Goal: Information Seeking & Learning: Learn about a topic

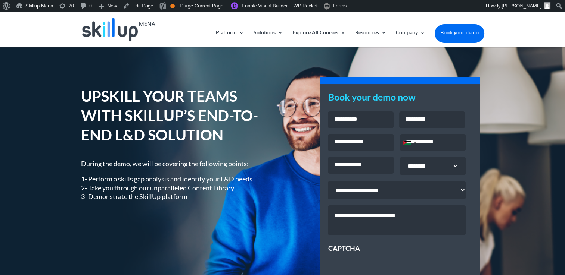
drag, startPoint x: 119, startPoint y: 124, endPoint x: 78, endPoint y: 81, distance: 59.9
click at [116, 121] on h1 "UPSKILL YOUR TEAMS WITH SKILLUP’S END-TO-END L&D SOLUTION" at bounding box center [176, 118] width 190 height 62
click at [142, 11] on link "Edit Page" at bounding box center [138, 6] width 36 height 12
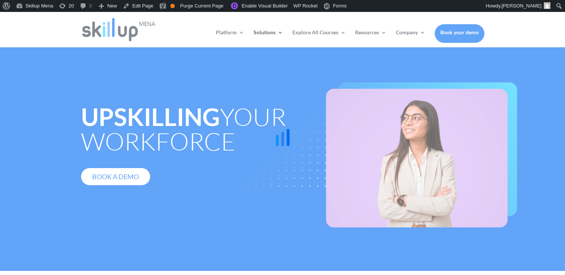
drag, startPoint x: 523, startPoint y: 108, endPoint x: 518, endPoint y: 107, distance: 4.4
click at [522, 108] on div at bounding box center [282, 137] width 565 height 275
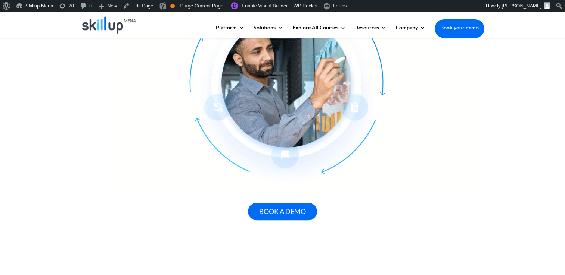
scroll to position [224, 0]
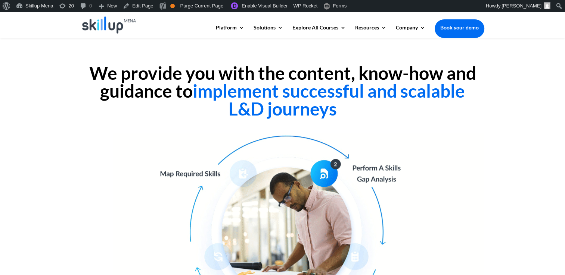
drag, startPoint x: 361, startPoint y: 77, endPoint x: 305, endPoint y: 85, distance: 56.6
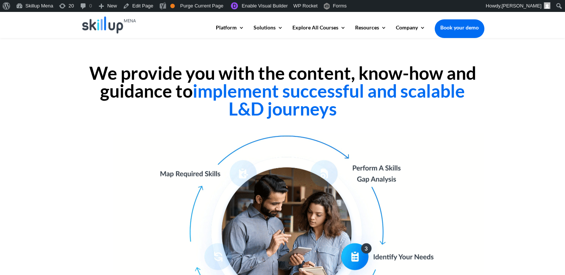
click at [360, 77] on h2 "We provide you with the content, know-how and guidance to implement successful …" at bounding box center [282, 92] width 403 height 57
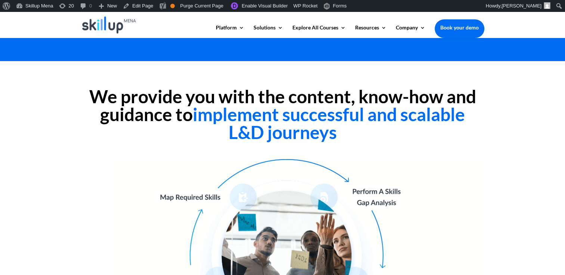
scroll to position [0, 0]
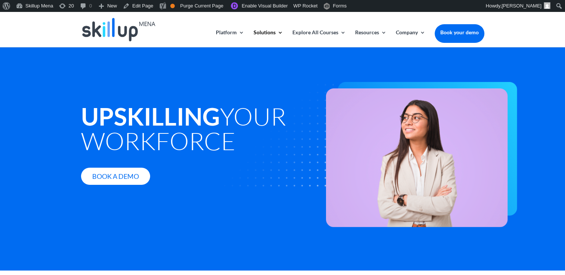
drag, startPoint x: 185, startPoint y: 141, endPoint x: 170, endPoint y: 94, distance: 49.1
click at [182, 128] on h1 "Upskilling your workforce" at bounding box center [197, 130] width 233 height 53
click at [143, 4] on link "Edit Page" at bounding box center [138, 6] width 36 height 12
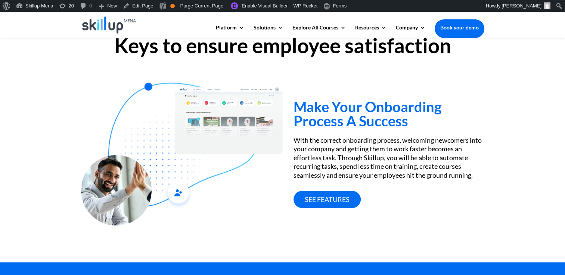
scroll to position [261, 0]
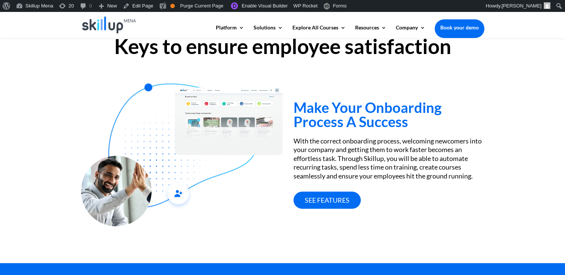
click at [376, 118] on h3 "Make Your Onboarding Process A Success" at bounding box center [388, 116] width 190 height 32
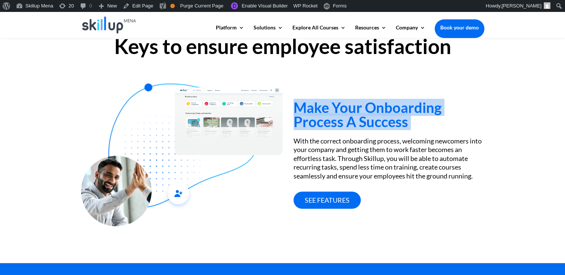
click at [376, 118] on h3 "Make Your Onboarding Process A Success" at bounding box center [388, 116] width 190 height 32
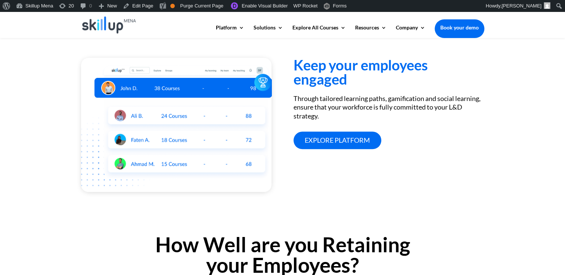
click at [336, 81] on h3 "Keep your employees engaged" at bounding box center [388, 74] width 190 height 32
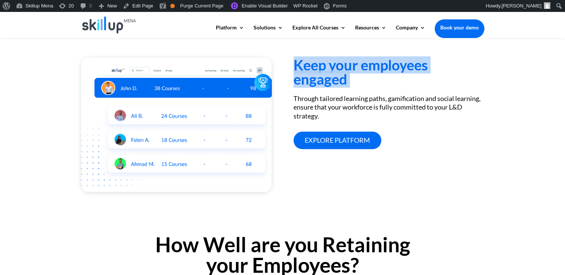
click at [337, 81] on h3 "Keep your employees engaged" at bounding box center [388, 74] width 190 height 32
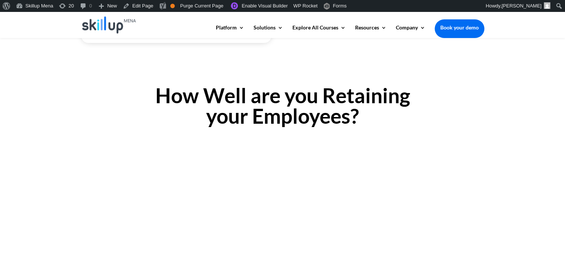
scroll to position [635, 0]
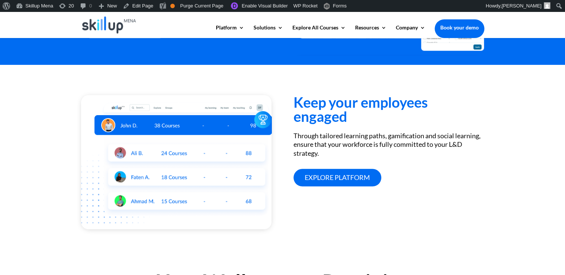
click at [355, 135] on div "Through tailored learning paths, gamification and social learning, ensure that …" at bounding box center [388, 145] width 190 height 26
drag, startPoint x: 355, startPoint y: 135, endPoint x: 367, endPoint y: 135, distance: 12.7
click at [367, 135] on div "Through tailored learning paths, gamification and social learning, ensure that …" at bounding box center [388, 145] width 190 height 26
drag, startPoint x: 367, startPoint y: 135, endPoint x: 320, endPoint y: 137, distance: 47.1
click at [318, 131] on div "Keep your employees engaged Through tailored learning paths, gamification and s…" at bounding box center [388, 140] width 190 height 91
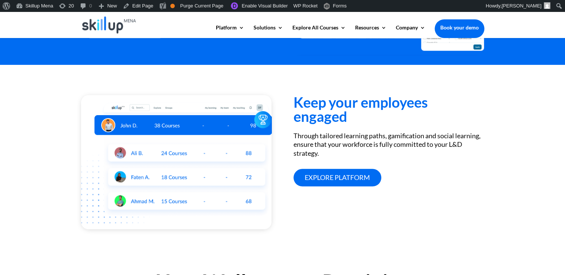
click at [326, 138] on div "Through tailored learning paths, gamification and social learning, ensure that …" at bounding box center [388, 145] width 190 height 26
drag, startPoint x: 326, startPoint y: 138, endPoint x: 383, endPoint y: 135, distance: 56.8
click at [383, 135] on div "Through tailored learning paths, gamification and social learning, ensure that …" at bounding box center [388, 145] width 190 height 26
copy div "tailored learning paths"
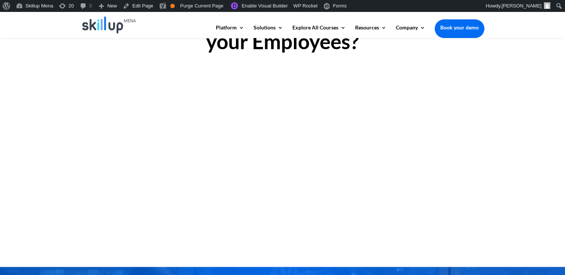
scroll to position [858, 0]
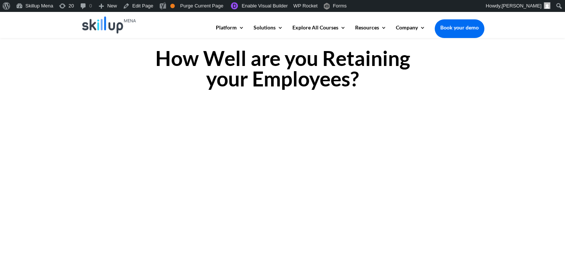
click at [253, 58] on h2 "How Well are you Retaining your Employees?" at bounding box center [282, 70] width 403 height 45
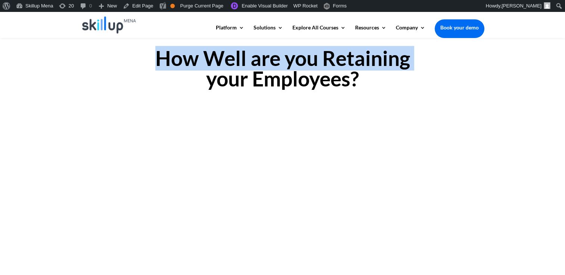
click at [253, 58] on h2 "How Well are you Retaining your Employees?" at bounding box center [282, 70] width 403 height 45
drag, startPoint x: 253, startPoint y: 58, endPoint x: 189, endPoint y: 64, distance: 63.7
click at [190, 68] on h2 "How Well are you Retaining your Employees?" at bounding box center [282, 70] width 403 height 45
click at [188, 62] on h2 "How Well are you Retaining your Employees?" at bounding box center [282, 70] width 403 height 45
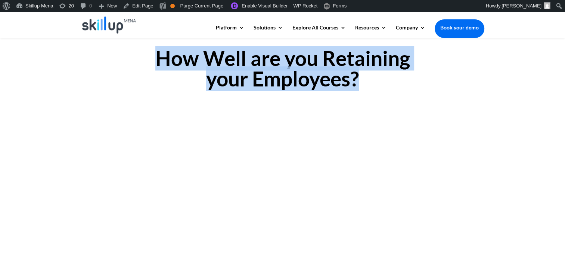
drag, startPoint x: 188, startPoint y: 62, endPoint x: 352, endPoint y: 78, distance: 164.6
click at [352, 78] on h2 "How Well are you Retaining your Employees?" at bounding box center [282, 70] width 403 height 45
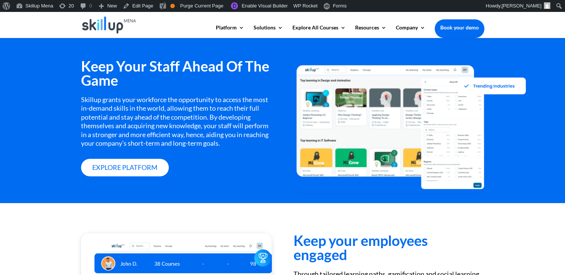
scroll to position [448, 0]
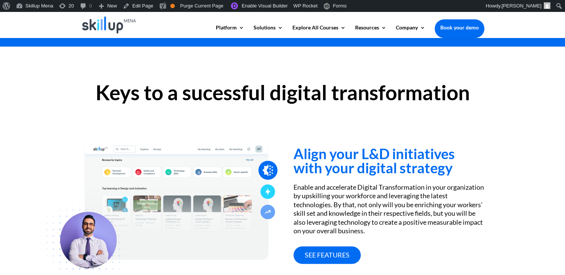
scroll to position [299, 0]
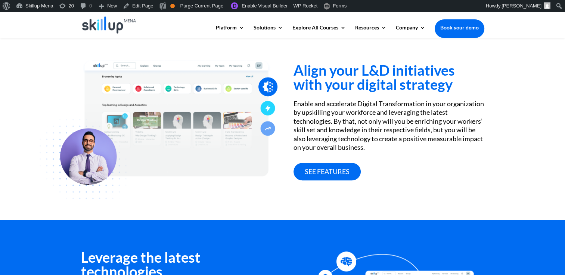
click at [394, 93] on h3 "Align your L&D initiatives with your digital strategy" at bounding box center [388, 79] width 190 height 32
click at [355, 80] on h3 "Align your L&D initiatives with your digital strategy" at bounding box center [388, 79] width 190 height 32
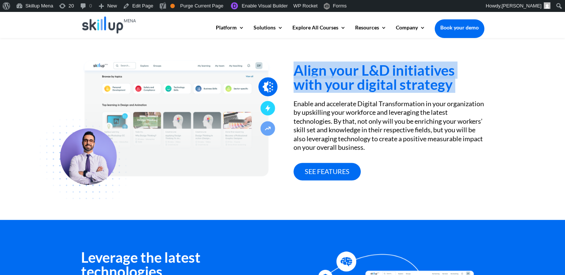
click at [355, 80] on h3 "Align your L&D initiatives with your digital strategy" at bounding box center [388, 79] width 190 height 32
drag, startPoint x: 355, startPoint y: 80, endPoint x: 322, endPoint y: 67, distance: 35.0
click at [322, 67] on h3 "Align your L&D initiatives with your digital strategy" at bounding box center [388, 79] width 190 height 32
click at [314, 69] on h3 "Align your L&D initiatives with your digital strategy" at bounding box center [388, 79] width 190 height 32
drag, startPoint x: 314, startPoint y: 69, endPoint x: 432, endPoint y: 82, distance: 119.4
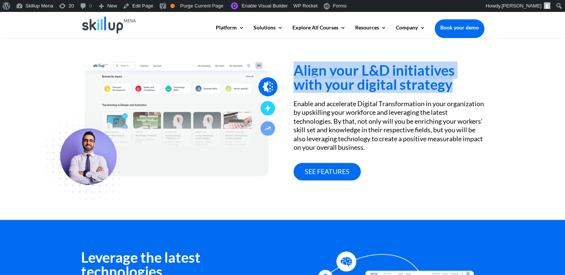
click at [432, 82] on h3 "Align your L&D initiatives with your digital strategy" at bounding box center [388, 79] width 190 height 32
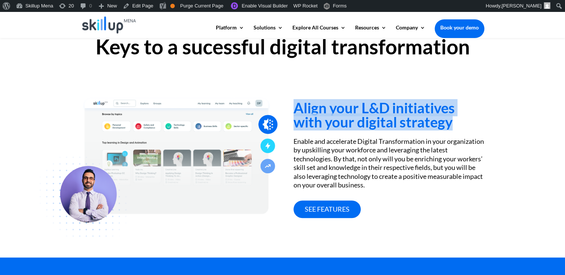
scroll to position [261, 0]
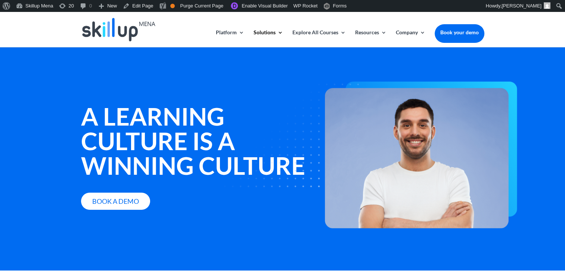
scroll to position [37, 0]
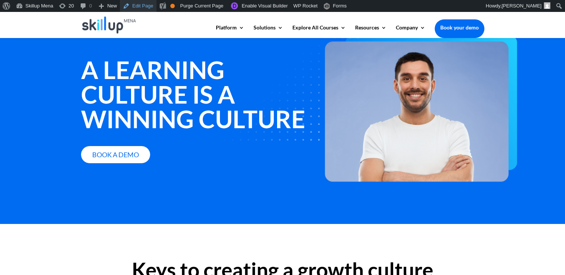
click at [140, 6] on link "Edit Page" at bounding box center [138, 6] width 36 height 12
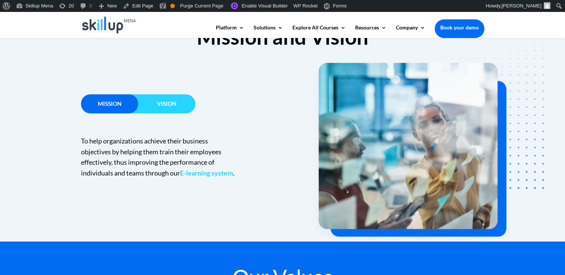
scroll to position [485, 0]
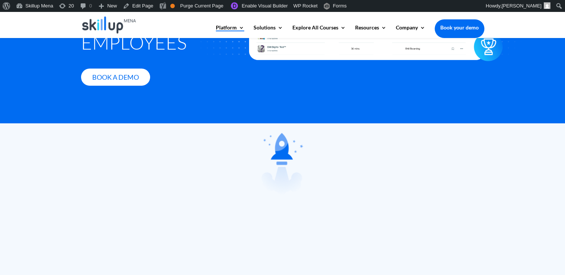
scroll to position [149, 0]
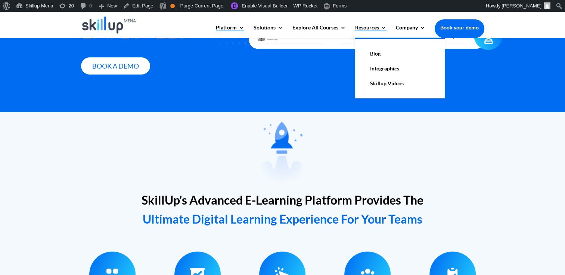
click at [365, 29] on link "Resources" at bounding box center [370, 31] width 31 height 13
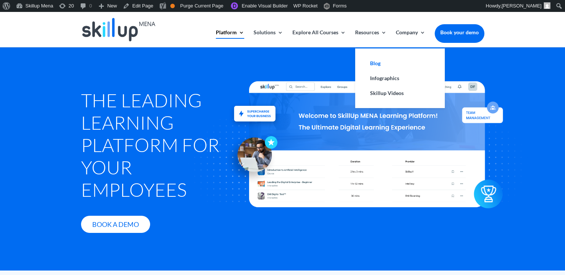
click at [379, 65] on link "Blog" at bounding box center [399, 63] width 75 height 15
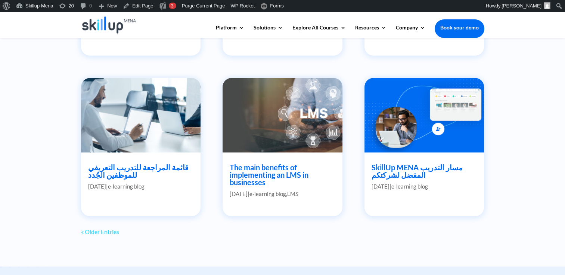
scroll to position [709, 0]
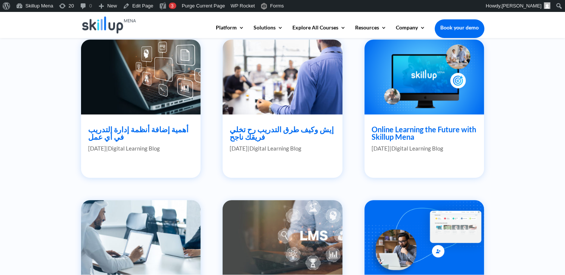
scroll to position [560, 0]
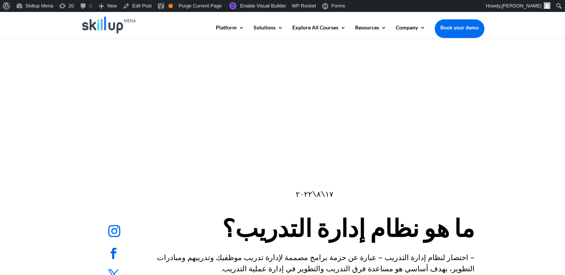
scroll to position [299, 0]
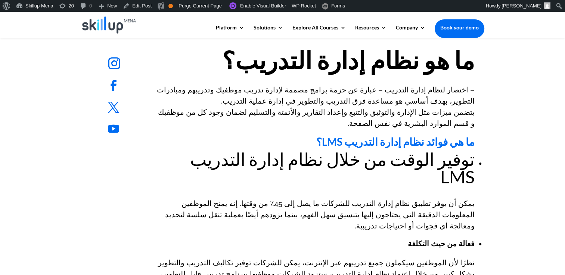
click at [339, 89] on p "– اختصار لنظام إدارة التدريب – عبارة عن حزمة برامج مصممة لإدارة تدريب موظفيك وت…" at bounding box center [314, 110] width 319 height 52
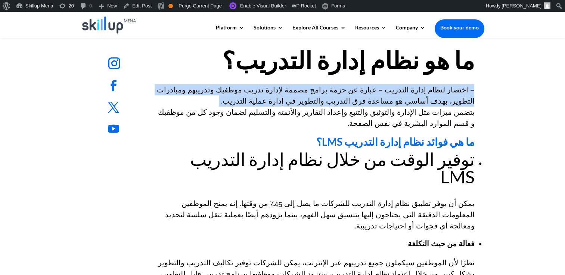
drag, startPoint x: 339, startPoint y: 89, endPoint x: 349, endPoint y: 106, distance: 19.3
click at [349, 106] on p "– اختصار لنظام إدارة التدريب – عبارة عن حزمة برامج مصممة لإدارة تدريب موظفيك وت…" at bounding box center [314, 110] width 319 height 52
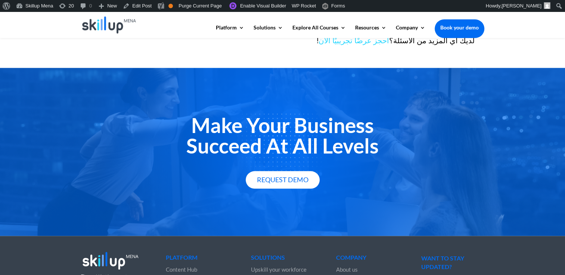
scroll to position [752, 0]
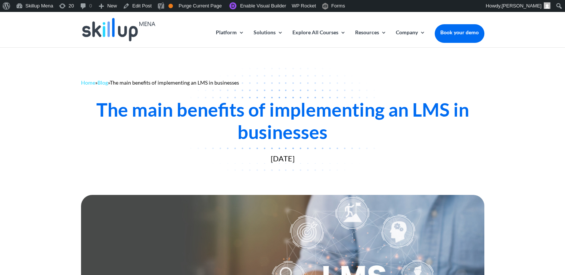
drag, startPoint x: 297, startPoint y: 133, endPoint x: 209, endPoint y: 57, distance: 117.0
click at [297, 133] on div "The main benefits of implementing an LMS in businesses" at bounding box center [282, 121] width 403 height 45
click at [238, 0] on link "Enable Visual Builder" at bounding box center [257, 6] width 64 height 12
click at [539, 93] on div "Home » Blog » The main benefits of implementing an LMS in businesses The main b…" at bounding box center [282, 119] width 565 height 145
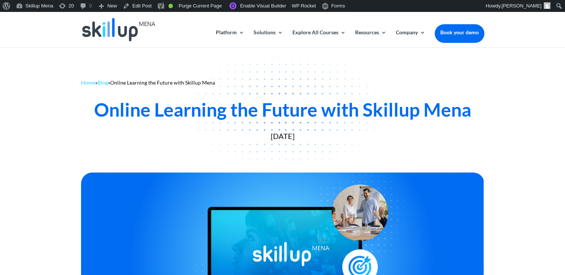
click at [112, 99] on div "Online Learning the Future with Skillup Mena" at bounding box center [282, 110] width 403 height 22
click at [113, 109] on div "Online Learning the Future with Skillup Mena" at bounding box center [282, 110] width 403 height 22
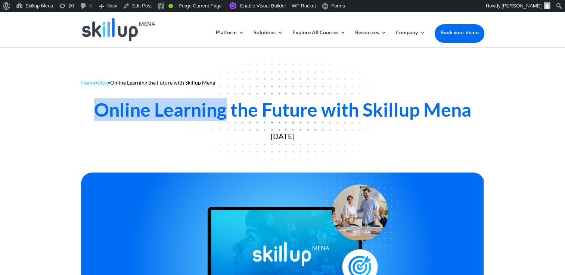
drag, startPoint x: 113, startPoint y: 109, endPoint x: 200, endPoint y: 116, distance: 87.2
click at [200, 116] on div "Online Learning the Future with Skillup Mena" at bounding box center [282, 110] width 403 height 22
copy div "Online Learning"
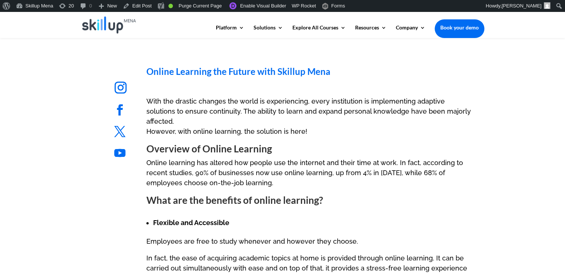
scroll to position [261, 0]
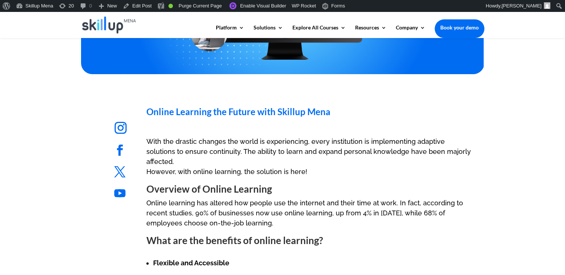
click at [266, 128] on h1 "Online Learning the Future with Skillup Mena" at bounding box center [310, 110] width 328 height 51
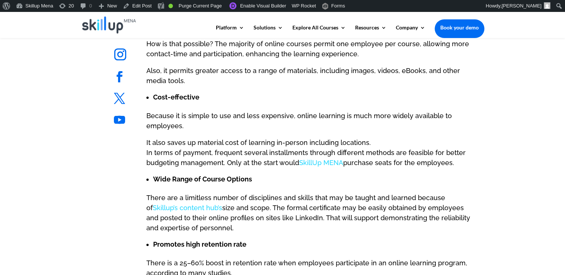
scroll to position [635, 0]
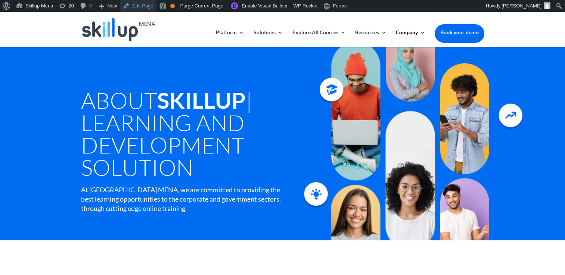
click at [141, 9] on link "Edit Page" at bounding box center [138, 6] width 36 height 12
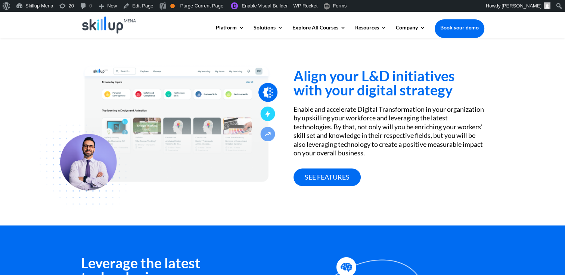
scroll to position [224, 0]
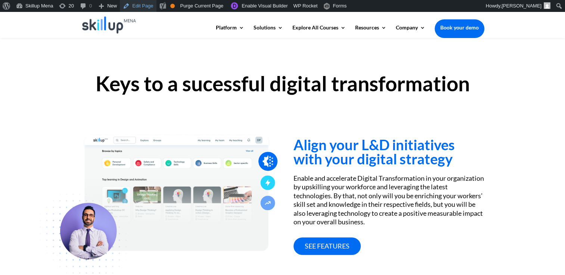
click at [137, 10] on link "Edit Page" at bounding box center [138, 6] width 36 height 12
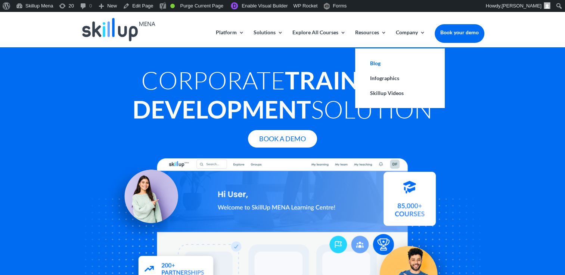
click at [375, 62] on link "Blog" at bounding box center [399, 63] width 75 height 15
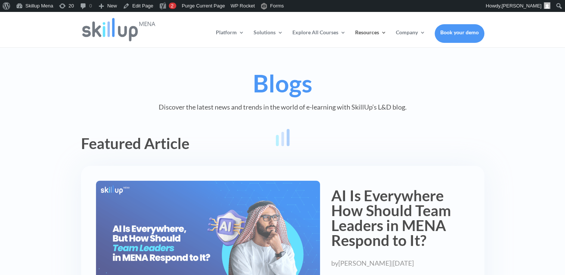
click at [458, 102] on div at bounding box center [282, 137] width 565 height 275
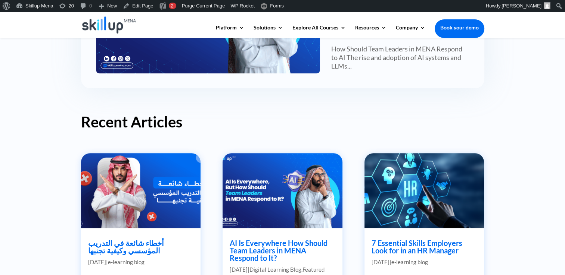
scroll to position [112, 0]
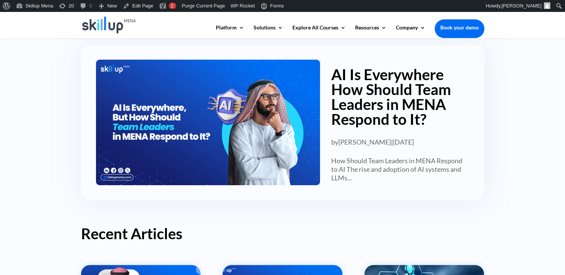
click at [364, 92] on link "AI Is Everywhere How Should Team Leaders in MENA Respond to It?" at bounding box center [391, 97] width 120 height 63
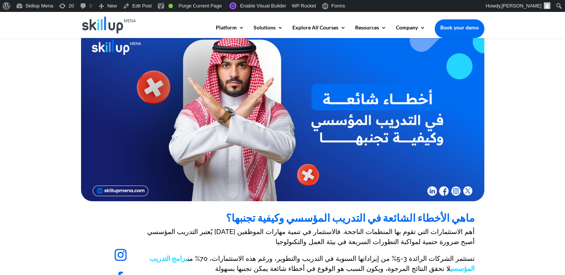
scroll to position [112, 0]
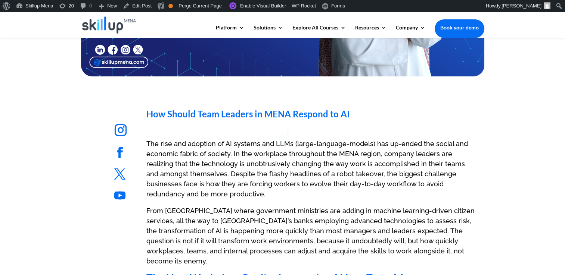
click at [301, 180] on icon at bounding box center [282, 137] width 131 height 131
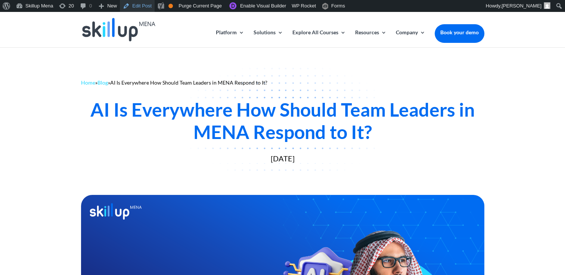
click at [142, 7] on link "Edit Post" at bounding box center [137, 6] width 35 height 12
click at [124, 103] on div "AI Is Everywhere How Should Team Leaders in MENA Respond to It?" at bounding box center [282, 121] width 403 height 45
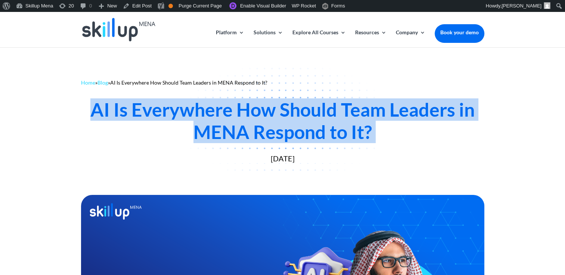
click at [124, 103] on div "AI Is Everywhere How Should Team Leaders in MENA Respond to It?" at bounding box center [282, 121] width 403 height 45
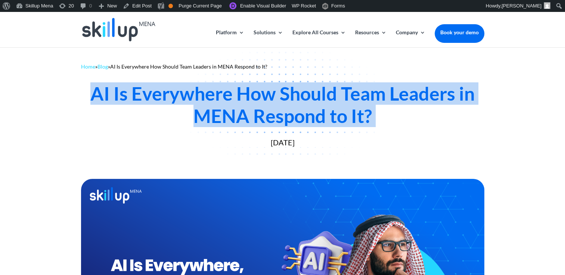
scroll to position [37, 0]
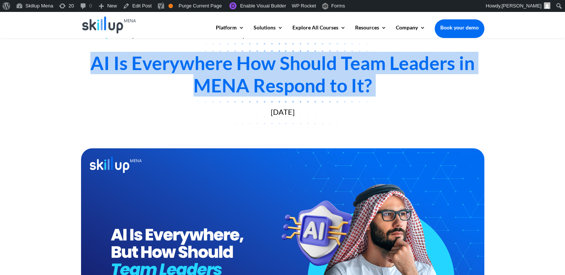
click at [327, 78] on div "AI Is Everywhere How Should Team Leaders in MENA Respond to It?" at bounding box center [282, 74] width 403 height 45
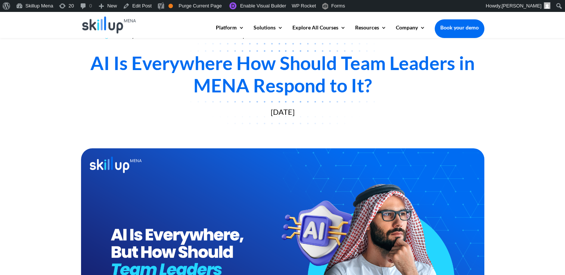
click at [263, 78] on div "AI Is Everywhere How Should Team Leaders in MENA Respond to It?" at bounding box center [282, 74] width 403 height 45
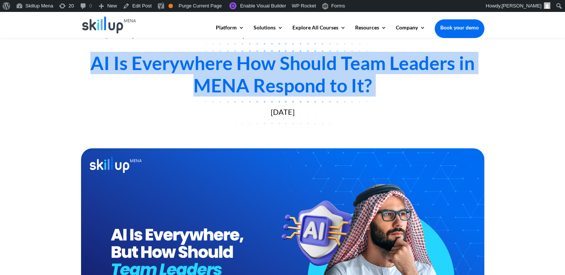
click at [264, 78] on div "AI Is Everywhere How Should Team Leaders in MENA Respond to It?" at bounding box center [282, 74] width 403 height 45
drag, startPoint x: 264, startPoint y: 78, endPoint x: 423, endPoint y: 91, distance: 159.5
click at [423, 91] on div "AI Is Everywhere How Should Team Leaders in MENA Respond to It?" at bounding box center [282, 74] width 403 height 45
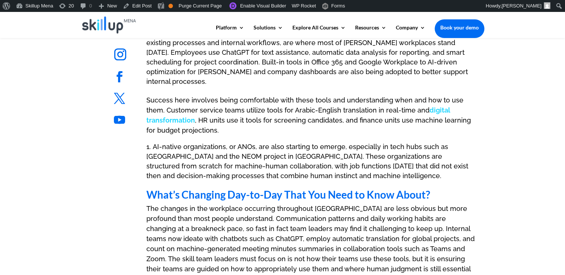
scroll to position [597, 0]
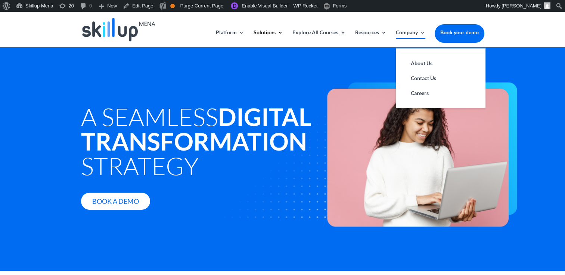
click at [418, 35] on link "Company" at bounding box center [410, 39] width 29 height 18
drag, startPoint x: 429, startPoint y: 81, endPoint x: 358, endPoint y: 66, distance: 72.5
click at [429, 81] on link "Contact Us" at bounding box center [440, 78] width 75 height 15
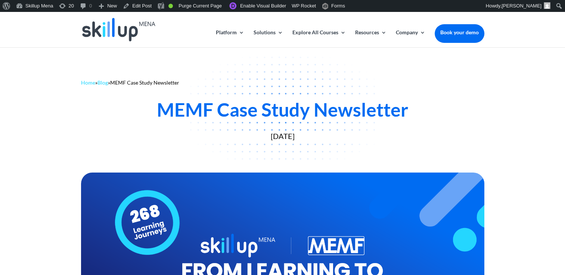
click at [126, 80] on span "MEMF Case Study Newsletter" at bounding box center [144, 83] width 69 height 6
drag, startPoint x: 126, startPoint y: 80, endPoint x: 193, endPoint y: 84, distance: 67.7
click at [193, 84] on div "Home » Blog » MEMF Case Study Newsletter" at bounding box center [282, 82] width 403 height 9
drag, startPoint x: 193, startPoint y: 84, endPoint x: 104, endPoint y: 143, distance: 107.0
click at [86, 157] on div "Home » Blog » MEMF Case Study Newsletter MEMF Case Study Newsletter August 11, …" at bounding box center [282, 108] width 565 height 123
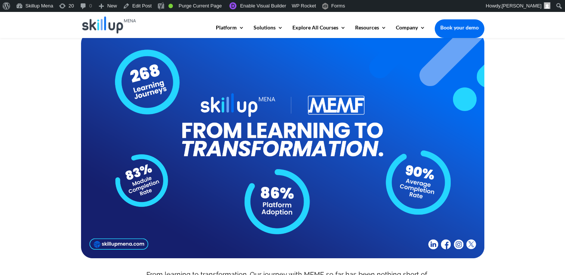
scroll to position [299, 0]
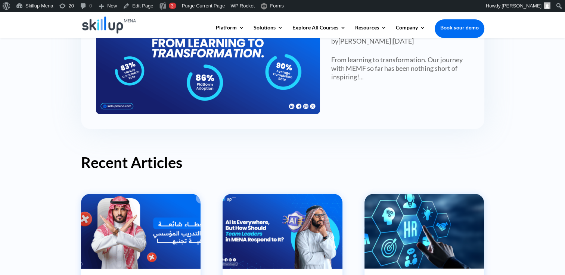
scroll to position [261, 0]
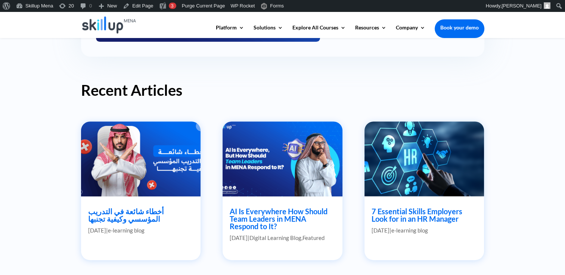
click at [273, 219] on link "AI Is Everywhere How Should Team Leaders in MENA Respond to It?" at bounding box center [279, 219] width 98 height 24
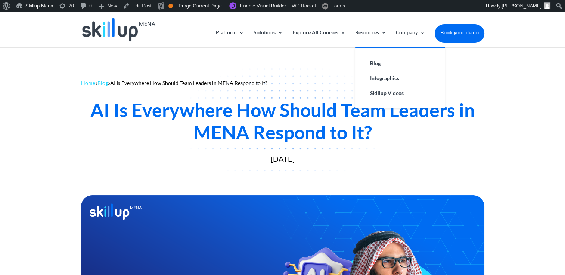
drag, startPoint x: 371, startPoint y: 60, endPoint x: 358, endPoint y: 85, distance: 28.0
click at [371, 61] on link "Blog" at bounding box center [399, 63] width 75 height 15
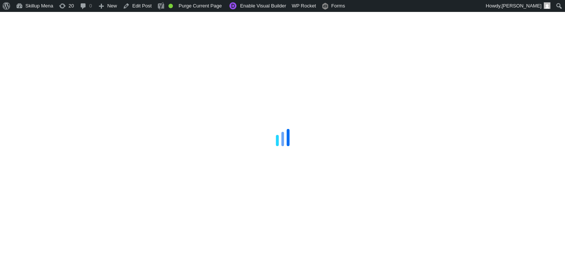
scroll to position [354, 0]
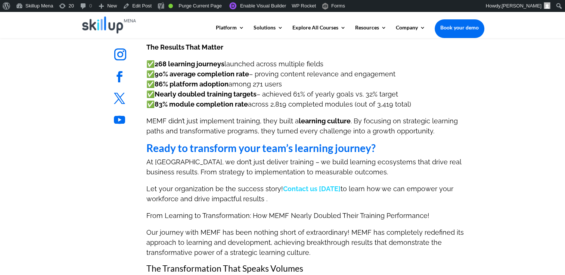
click at [202, 91] on b "Nearly doubled training targets" at bounding box center [206, 94] width 102 height 8
click at [199, 145] on b "Ready to transform your team’s learning journey?" at bounding box center [260, 148] width 229 height 13
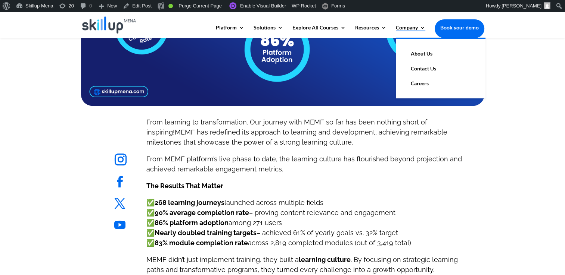
scroll to position [242, 0]
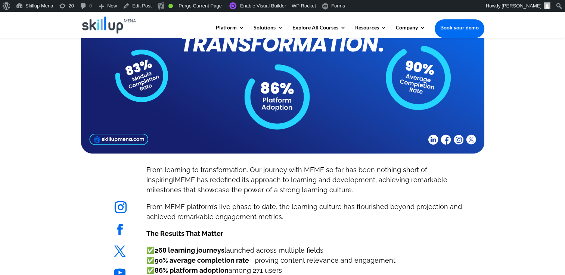
click at [526, 84] on div at bounding box center [282, 40] width 565 height 233
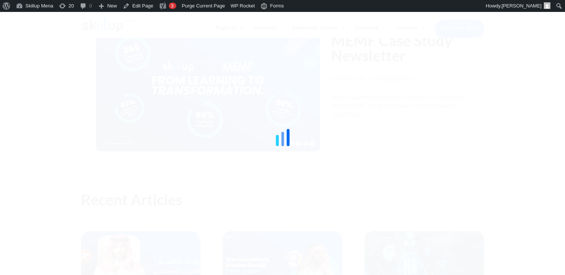
scroll to position [187, 0]
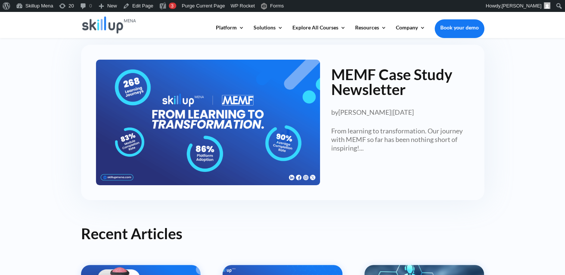
click at [416, 209] on div at bounding box center [282, 137] width 565 height 275
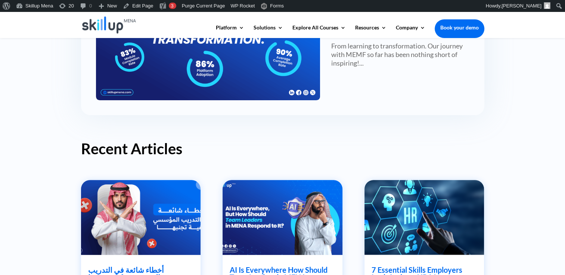
scroll to position [149, 0]
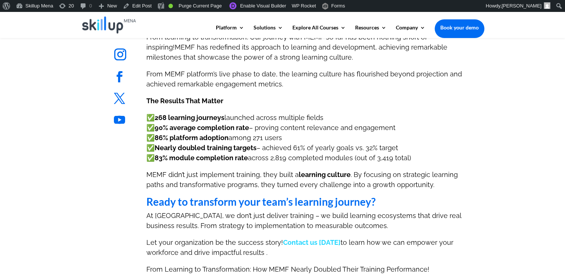
scroll to position [411, 0]
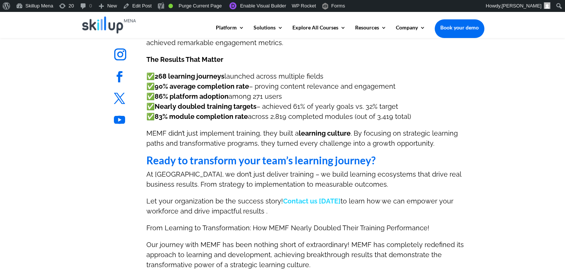
click at [213, 69] on p "The Results That Matter" at bounding box center [310, 62] width 328 height 17
click at [209, 62] on strong "The Results That Matter" at bounding box center [184, 60] width 77 height 8
click at [209, 61] on strong "The Results That Matter" at bounding box center [184, 60] width 77 height 8
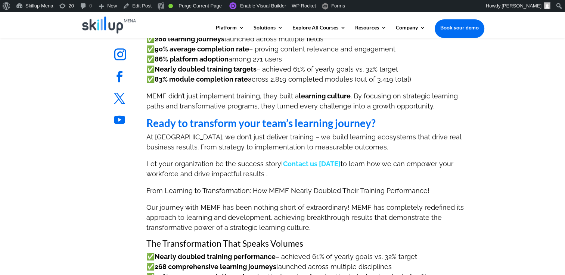
click at [255, 112] on p "MEMF didn’t just implement training, they built a learning culture . By focusin…" at bounding box center [310, 104] width 328 height 27
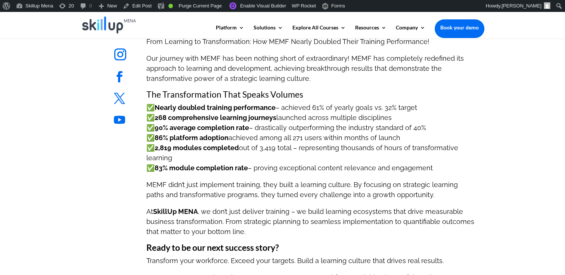
scroll to position [672, 0]
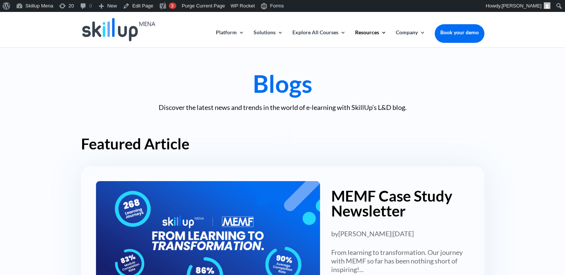
click at [528, 140] on div at bounding box center [282, 137] width 565 height 275
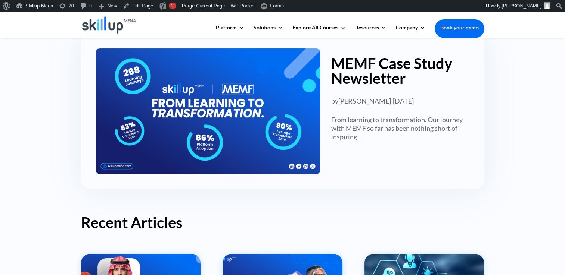
scroll to position [112, 0]
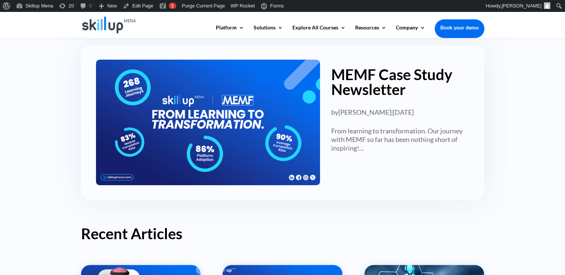
drag, startPoint x: 358, startPoint y: 113, endPoint x: 384, endPoint y: 74, distance: 47.4
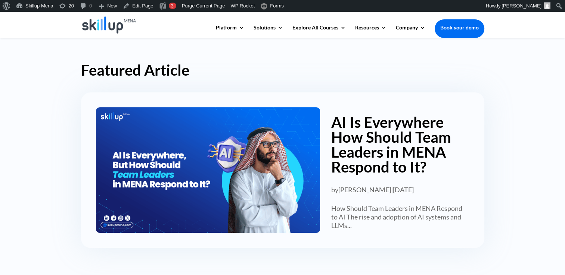
scroll to position [75, 0]
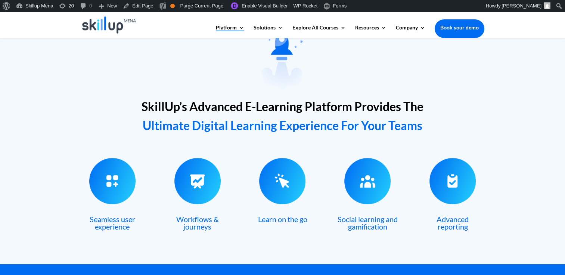
scroll to position [224, 0]
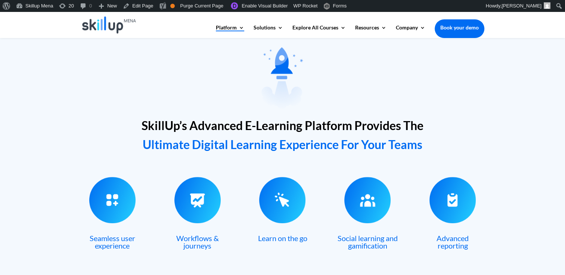
click at [184, 120] on span "SkillUp’s Advanced E-Learning Platform Provides The" at bounding box center [282, 125] width 282 height 15
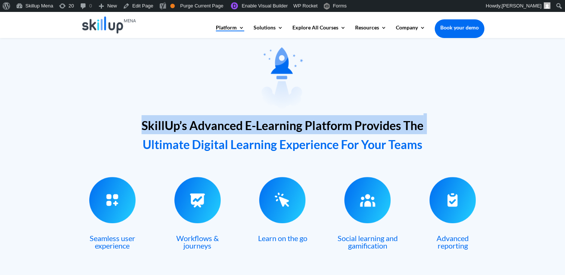
click at [184, 120] on span "SkillUp’s Advanced E-Learning Platform Provides The" at bounding box center [282, 125] width 282 height 15
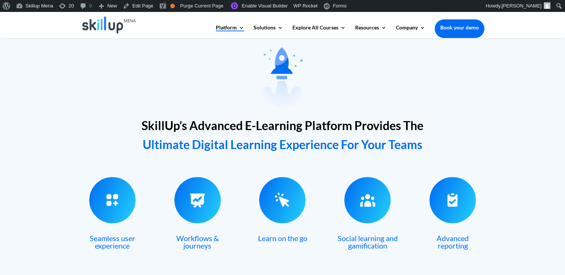
drag, startPoint x: 184, startPoint y: 120, endPoint x: 183, endPoint y: 149, distance: 28.7
click at [183, 149] on span "Ultimate Digital Learning Experience For Your Teams" at bounding box center [283, 144] width 280 height 15
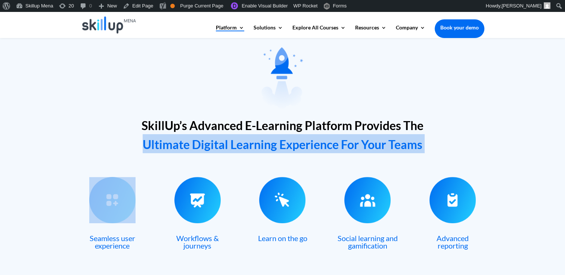
click at [183, 149] on span "Ultimate Digital Learning Experience For Your Teams" at bounding box center [283, 144] width 280 height 15
click at [390, 149] on span "Ultimate Digital Learning Experience For Your Teams" at bounding box center [283, 144] width 280 height 15
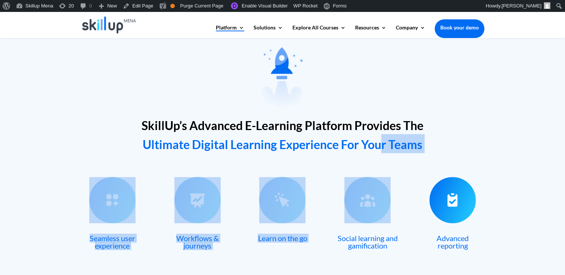
click at [392, 180] on div "SkillUp’s Advanced E-Learning Platform Provides The Ultimate Digital Learning E…" at bounding box center [282, 161] width 565 height 246
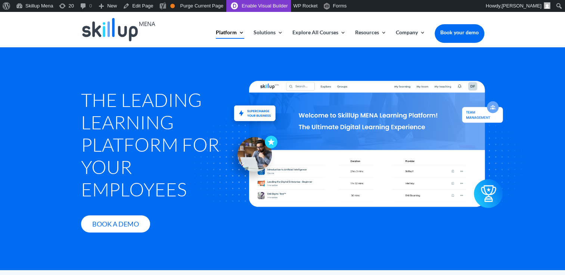
scroll to position [0, 0]
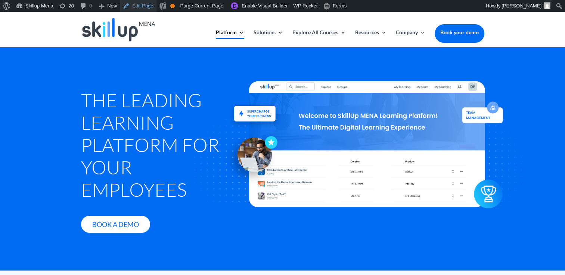
drag, startPoint x: 142, startPoint y: 4, endPoint x: 158, endPoint y: 15, distance: 19.1
click at [142, 4] on link "Edit Page" at bounding box center [138, 6] width 36 height 12
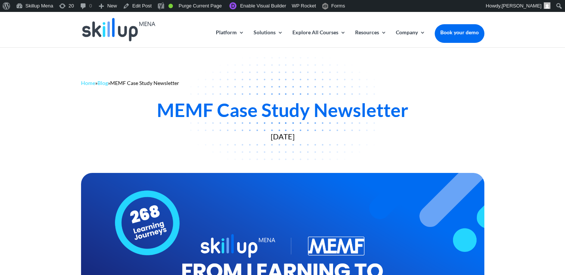
drag, startPoint x: 532, startPoint y: 117, endPoint x: 382, endPoint y: 113, distance: 149.4
click at [527, 117] on div "Home » Blog » MEMF Case Study Newsletter MEMF Case Study Newsletter August 11, …" at bounding box center [282, 108] width 565 height 123
click at [181, 115] on div "MEMF Case Study Newsletter" at bounding box center [282, 110] width 403 height 22
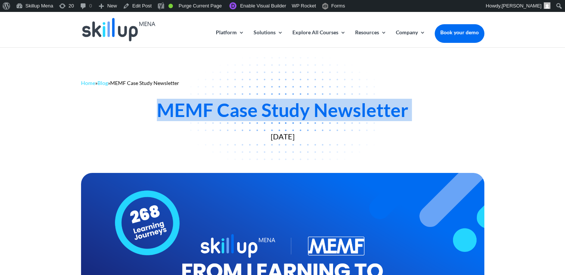
click at [181, 115] on div "MEMF Case Study Newsletter" at bounding box center [282, 110] width 403 height 22
copy div "MEMF Case Study Newsletter"
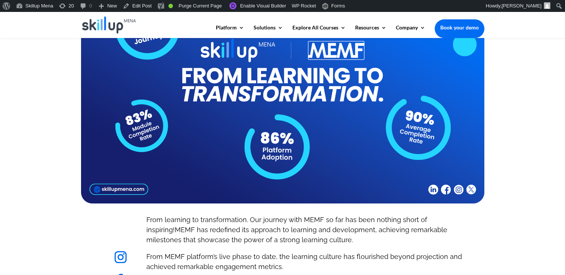
scroll to position [224, 0]
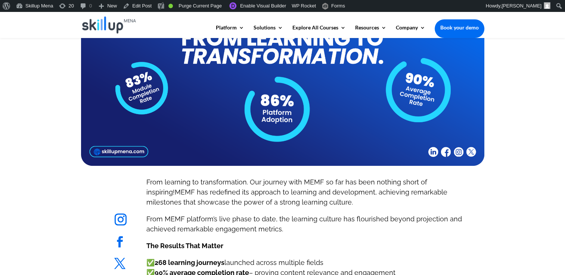
click at [297, 198] on p "From learning to transformation. Our journey with MEMF so far has been nothing …" at bounding box center [310, 195] width 328 height 37
click at [173, 183] on span "From learning to transformation. Our journey with MEMF so far has been nothing …" at bounding box center [286, 187] width 281 height 18
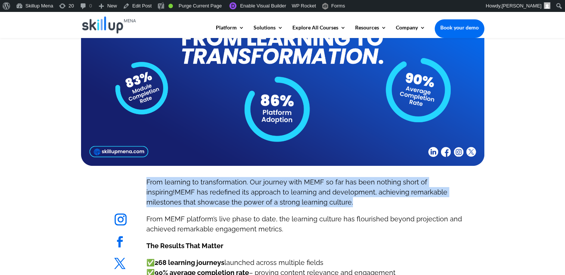
click at [173, 183] on span "From learning to transformation. Our journey with MEMF so far has been nothing …" at bounding box center [286, 187] width 281 height 18
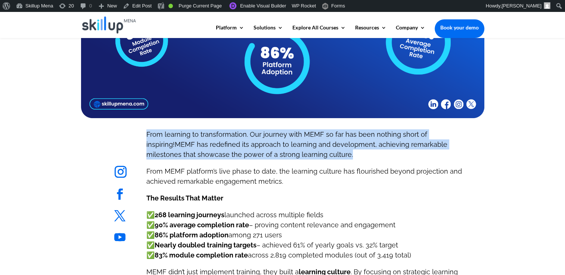
scroll to position [299, 0]
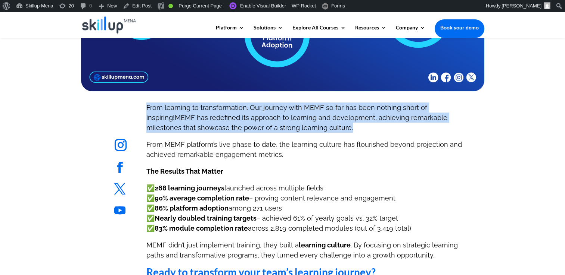
click at [179, 121] on span "MEMF has redefined its approach to learning and development, achieving remarkab…" at bounding box center [296, 123] width 301 height 18
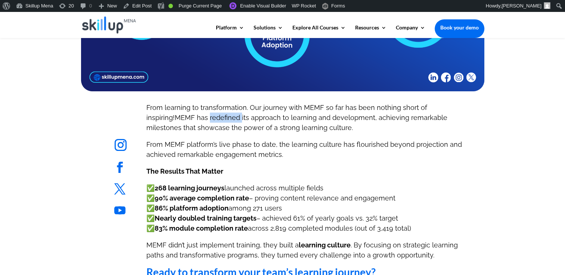
click at [179, 121] on span "MEMF has redefined its approach to learning and development, achieving remarkab…" at bounding box center [296, 123] width 301 height 18
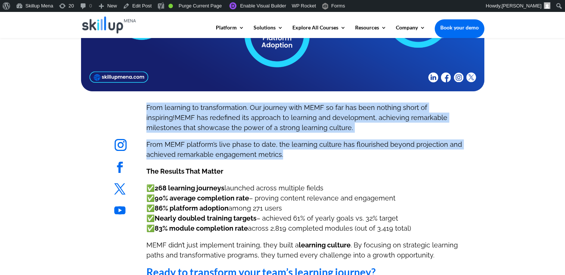
drag, startPoint x: 179, startPoint y: 121, endPoint x: 187, endPoint y: 147, distance: 27.6
click at [206, 121] on span "MEMF has redefined its approach to learning and development, achieving remarkab…" at bounding box center [296, 123] width 301 height 18
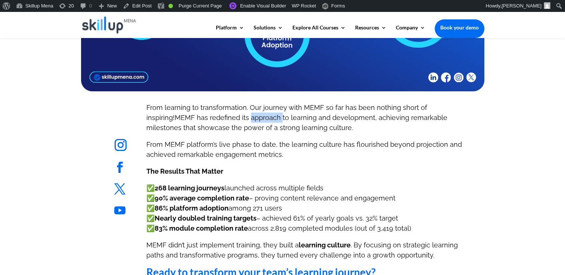
click at [206, 121] on span "MEMF has redefined its approach to learning and development, achieving remarkab…" at bounding box center [296, 123] width 301 height 18
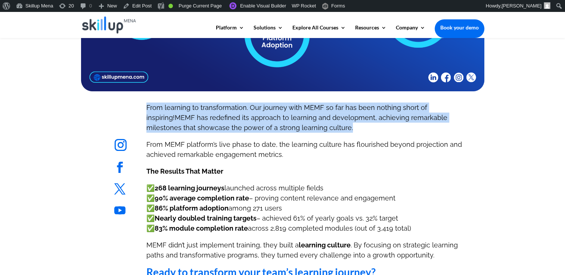
click at [206, 121] on span "MEMF has redefined its approach to learning and development, achieving remarkab…" at bounding box center [296, 123] width 301 height 18
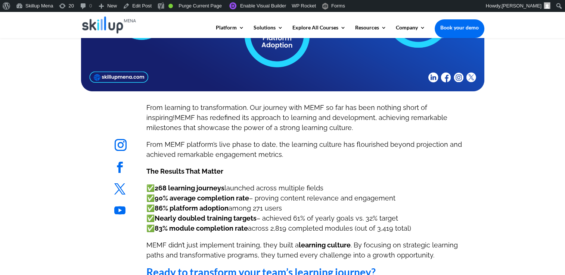
click at [287, 146] on span "From MEMF platform’s live phase to date, the learning culture has flourished be…" at bounding box center [303, 150] width 315 height 18
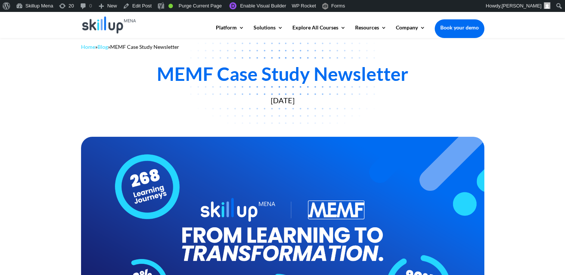
scroll to position [0, 0]
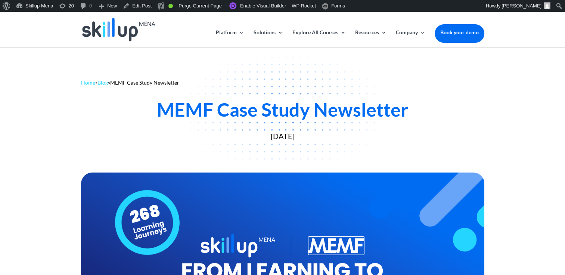
click at [266, 107] on div "MEMF Case Study Newsletter" at bounding box center [282, 110] width 403 height 22
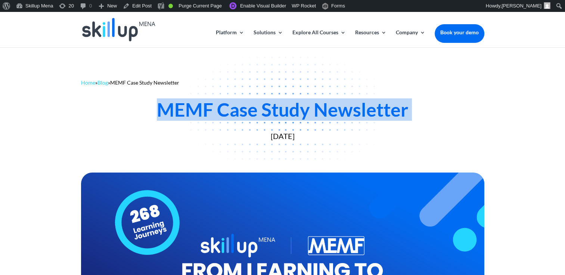
click at [266, 107] on div "MEMF Case Study Newsletter" at bounding box center [282, 110] width 403 height 22
copy div "MEMF Case Study Newsletter"
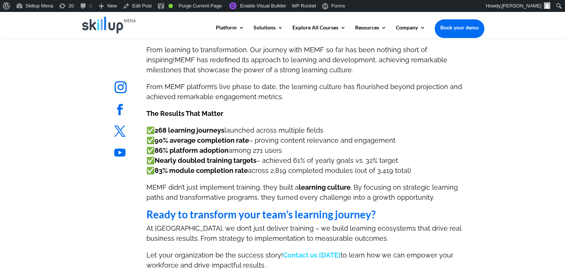
scroll to position [373, 0]
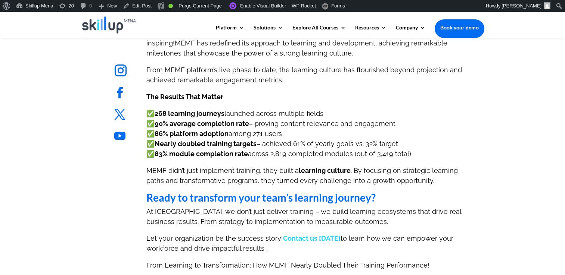
click at [162, 97] on strong "The Results That Matter" at bounding box center [184, 97] width 77 height 8
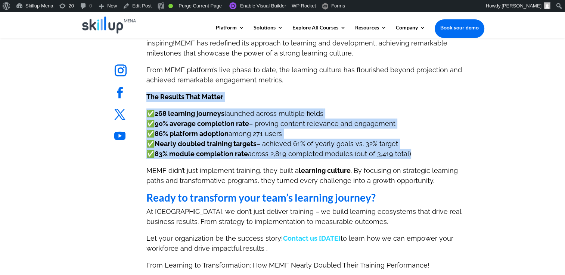
drag, startPoint x: 162, startPoint y: 97, endPoint x: 182, endPoint y: 150, distance: 56.8
click at [182, 150] on div "From learning to transformation. Our journey with MEMF so far has been nothing …" at bounding box center [310, 267] width 328 height 479
copy div "The Results That Matter ✅ 268 learning journeys launched across multiple fields…"
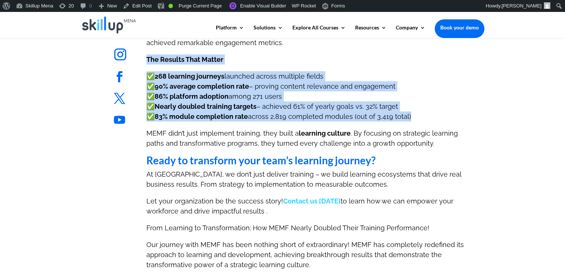
drag, startPoint x: 311, startPoint y: 87, endPoint x: 204, endPoint y: 96, distance: 106.7
click at [310, 88] on span "– proving content relevance and engagement" at bounding box center [322, 86] width 146 height 8
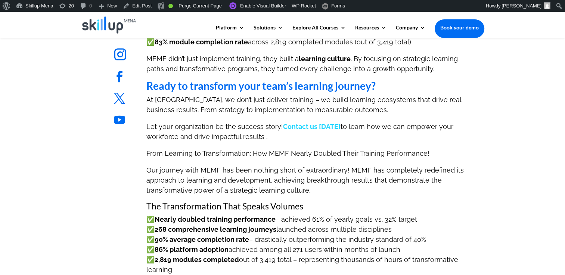
click at [216, 128] on span "Let your organization be the success story! Contact us today to learn how we ca…" at bounding box center [299, 132] width 307 height 18
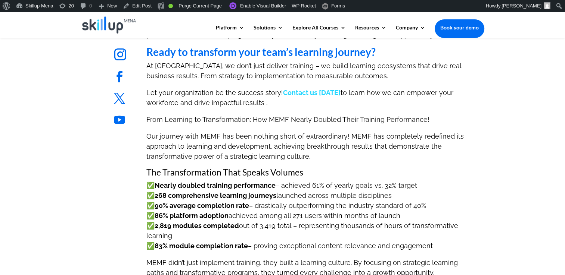
scroll to position [560, 0]
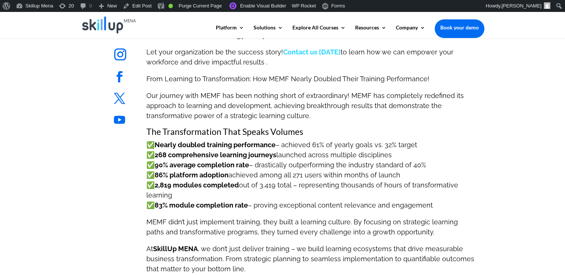
drag, startPoint x: 243, startPoint y: 91, endPoint x: 230, endPoint y: 143, distance: 54.0
click at [228, 144] on b "Nearly doubled training performance" at bounding box center [215, 145] width 121 height 8
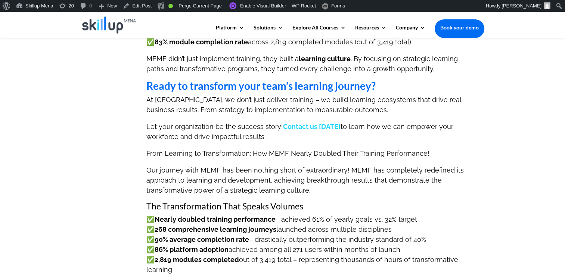
scroll to position [261, 0]
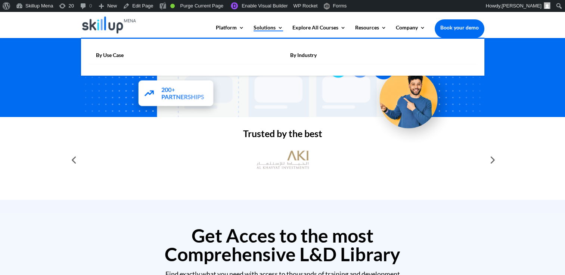
scroll to position [224, 0]
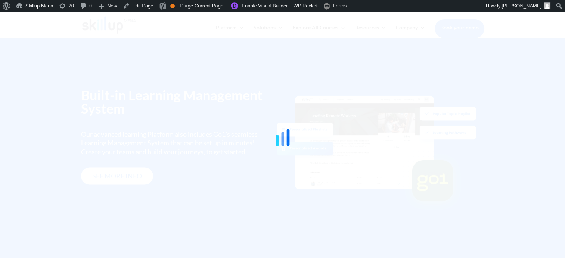
scroll to position [914, 0]
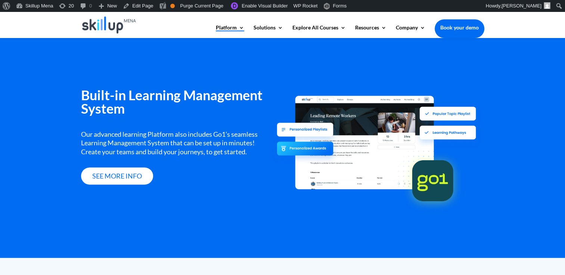
click at [191, 146] on div "Our advanced learning Platform also includes Go1’s seamless Learning Management…" at bounding box center [176, 143] width 190 height 26
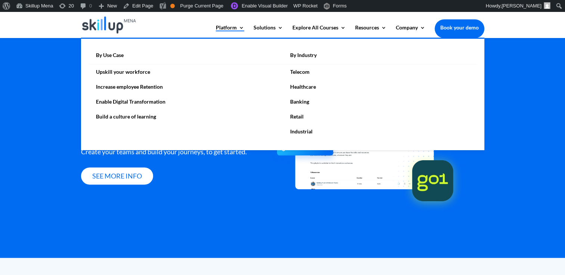
click at [159, 83] on link "Increase employee Retention" at bounding box center [185, 87] width 194 height 15
drag, startPoint x: 81, startPoint y: 101, endPoint x: 86, endPoint y: 100, distance: 4.9
click at [81, 100] on ul "By Use Case Upskill your workforce Increase employee Retention Enable Digital T…" at bounding box center [282, 94] width 403 height 113
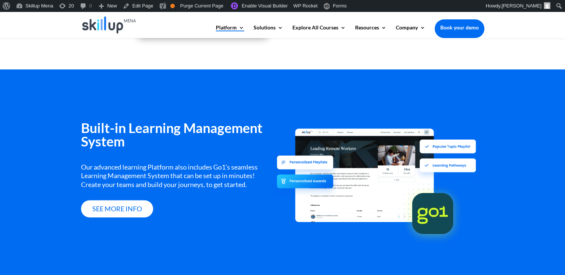
scroll to position [876, 0]
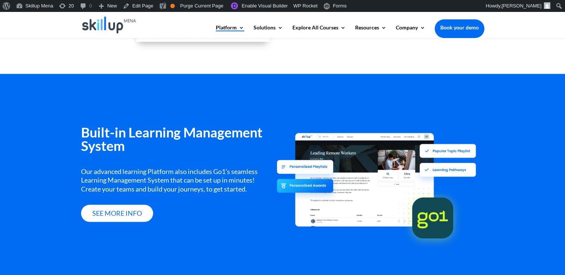
click at [191, 138] on h3 "Built-in Learning Management System" at bounding box center [176, 141] width 190 height 31
click at [137, 136] on h3 "Built-in Learning Management System" at bounding box center [176, 141] width 190 height 31
click at [91, 129] on h3 "Built-in Learning Management System" at bounding box center [176, 141] width 190 height 31
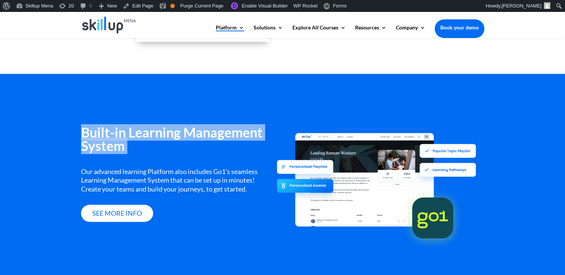
click at [91, 129] on h3 "Built-in Learning Management System" at bounding box center [176, 141] width 190 height 31
click at [151, 127] on h3 "Built-in Learning Management System" at bounding box center [176, 141] width 190 height 31
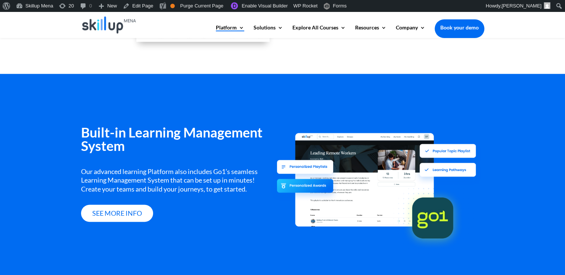
click at [138, 137] on h3 "Built-in Learning Management System" at bounding box center [176, 141] width 190 height 31
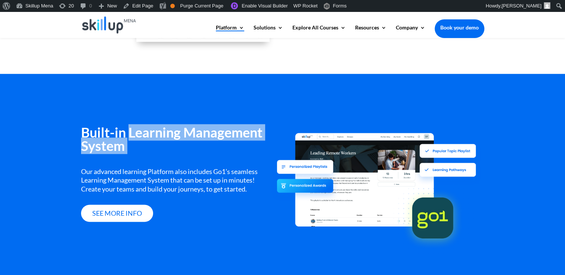
drag, startPoint x: 138, startPoint y: 137, endPoint x: 140, endPoint y: 154, distance: 17.7
click at [140, 154] on h3 "Built-in Learning Management System" at bounding box center [176, 141] width 190 height 31
copy div "Learning Management System"
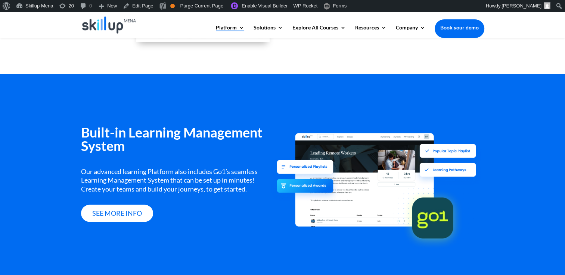
click at [134, 165] on div "Built-in Learning Management System Our advanced learning Platform also include…" at bounding box center [176, 174] width 190 height 96
click at [134, 187] on div "Our advanced learning Platform also includes Go1’s seamless Learning Management…" at bounding box center [176, 181] width 190 height 26
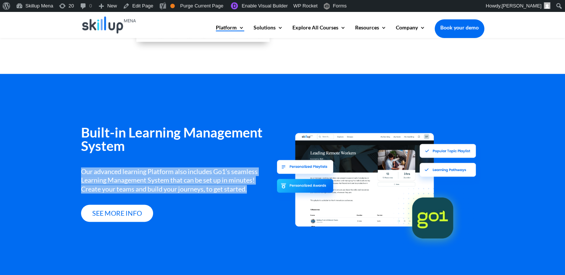
click at [134, 187] on div "Our advanced learning Platform also includes Go1’s seamless Learning Management…" at bounding box center [176, 181] width 190 height 26
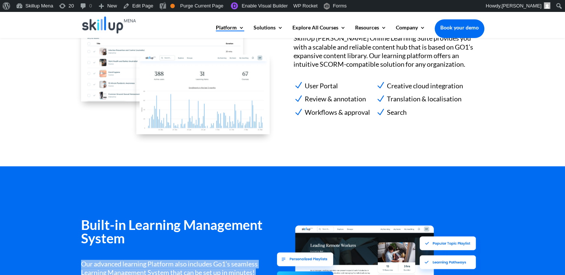
scroll to position [727, 0]
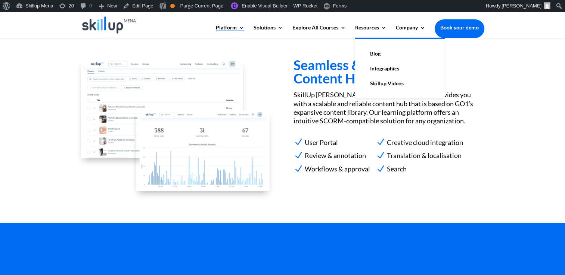
click at [382, 54] on link "Blog" at bounding box center [399, 53] width 75 height 15
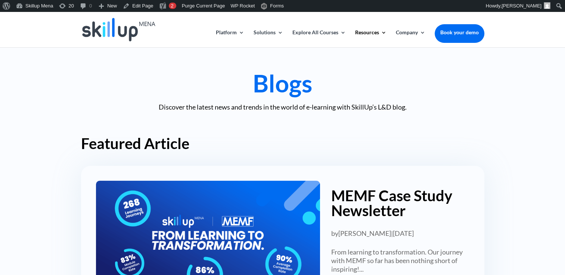
click at [168, 107] on p "Discover the latest news and trends in the world of e-learning with SkillUp’s L…" at bounding box center [282, 107] width 403 height 9
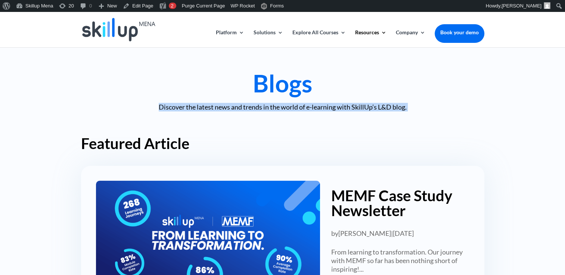
click at [168, 107] on p "Discover the latest news and trends in the world of e-learning with SkillUp’s L…" at bounding box center [282, 107] width 403 height 9
click at [228, 107] on p "Discover the latest news and trends in the world of e-learning with SkillUp’s L…" at bounding box center [282, 107] width 403 height 9
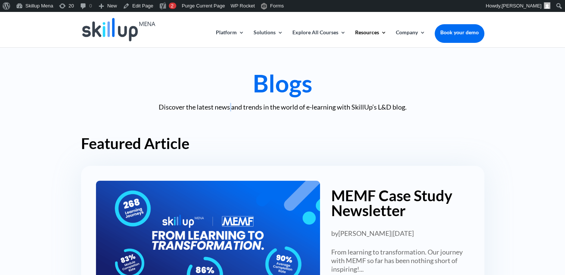
click at [228, 107] on p "Discover the latest news and trends in the world of e-learning with SkillUp’s L…" at bounding box center [282, 107] width 403 height 9
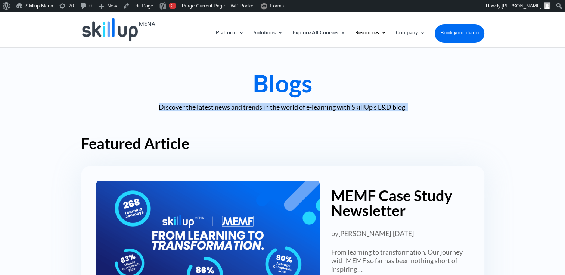
click at [228, 107] on p "Discover the latest news and trends in the world of e-learning with SkillUp’s L…" at bounding box center [282, 107] width 403 height 9
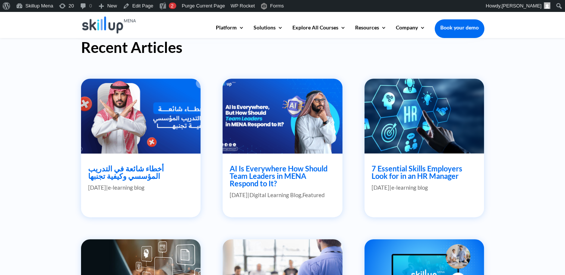
scroll to position [336, 0]
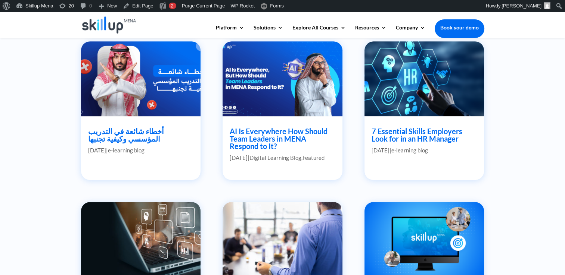
drag, startPoint x: 252, startPoint y: 139, endPoint x: 256, endPoint y: 137, distance: 4.6
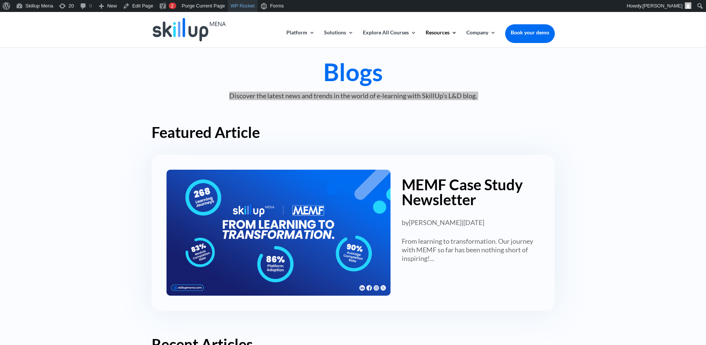
scroll to position [0, 0]
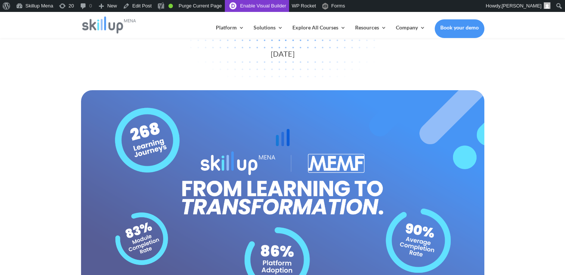
scroll to position [75, 0]
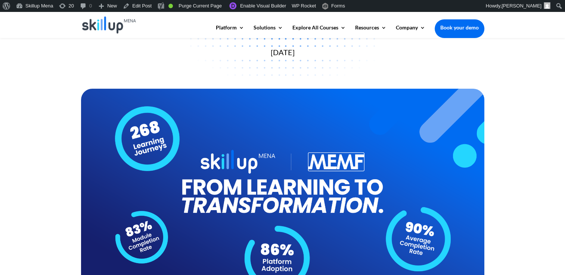
click at [523, 114] on div at bounding box center [282, 202] width 565 height 233
click at [525, 59] on div "Home » Blog » MEMF Case Study Newsletter MEMF Case Study Newsletter [DATE]" at bounding box center [282, 24] width 565 height 123
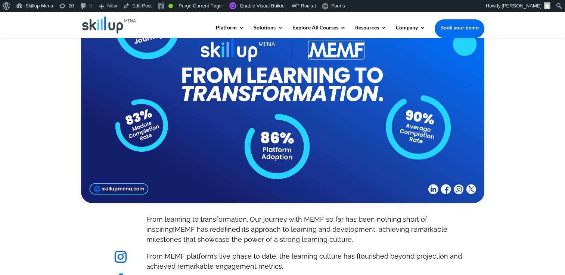
scroll to position [261, 0]
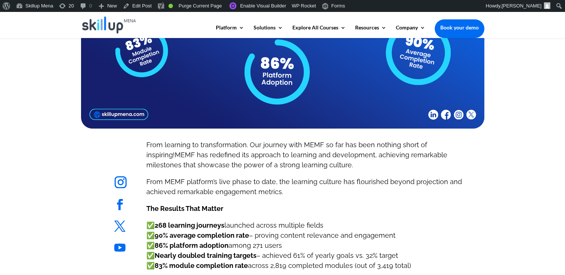
click at [186, 151] on span "MEMF has redefined its approach to learning and development, achieving remarkab…" at bounding box center [296, 160] width 301 height 18
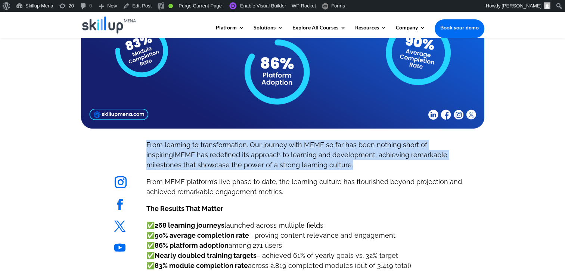
click at [186, 151] on p "From learning to transformation. Our journey with MEMF so far has been nothing …" at bounding box center [310, 158] width 328 height 37
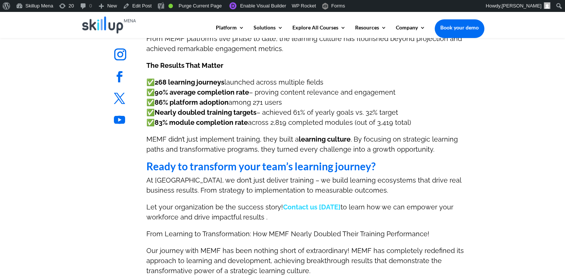
scroll to position [448, 0]
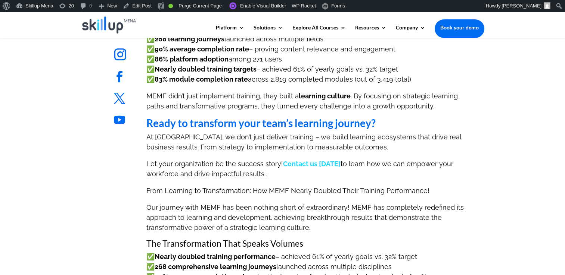
click at [158, 124] on ul "Follow" at bounding box center [140, 121] width 65 height 25
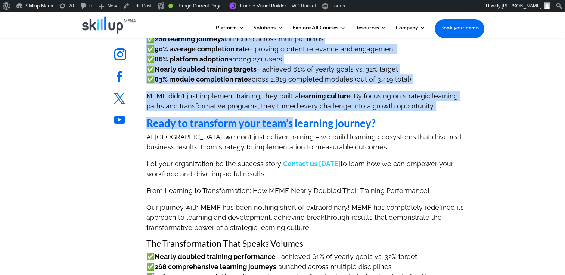
drag, startPoint x: 158, startPoint y: 124, endPoint x: 282, endPoint y: 124, distance: 123.9
click at [282, 124] on div "Follow Follow Follow Follow Follow Follow Follow Follow From learning to transf…" at bounding box center [282, 195] width 437 height 487
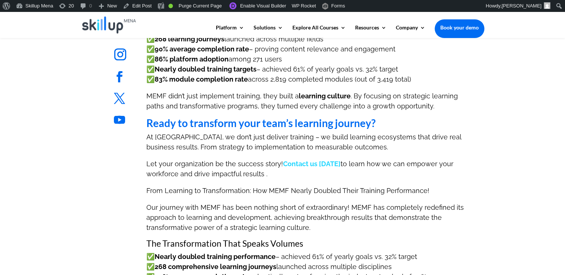
drag, startPoint x: 282, startPoint y: 124, endPoint x: 215, endPoint y: 140, distance: 69.3
click at [223, 151] on p "At SkillUp MENA, we don’t just deliver training – we build learning ecosystems …" at bounding box center [310, 145] width 328 height 27
click at [204, 129] on b "Ready to transform your team’s learning journey?" at bounding box center [260, 123] width 229 height 13
click at [166, 123] on ul "Follow" at bounding box center [140, 121] width 65 height 25
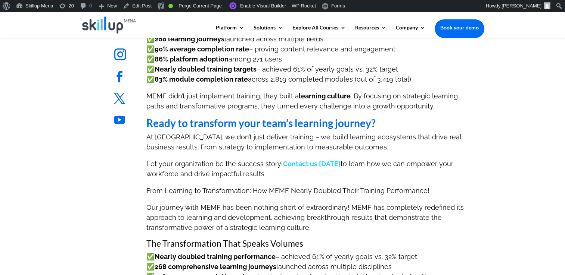
click at [166, 123] on ul "Follow" at bounding box center [140, 121] width 65 height 25
drag, startPoint x: 165, startPoint y: 142, endPoint x: 157, endPoint y: 123, distance: 20.9
click at [164, 141] on p "At SkillUp MENA, we don’t just deliver training – we build learning ecosystems …" at bounding box center [310, 145] width 328 height 27
click at [154, 119] on ul "Follow" at bounding box center [140, 121] width 65 height 25
click at [147, 120] on ul "Follow" at bounding box center [140, 121] width 65 height 25
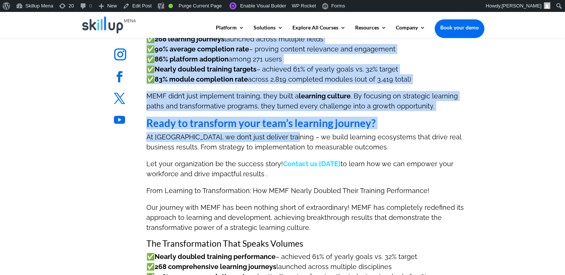
drag, startPoint x: 147, startPoint y: 120, endPoint x: 288, endPoint y: 136, distance: 141.6
click at [288, 136] on div "Follow Follow Follow Follow Follow Follow Follow Follow From learning to transf…" at bounding box center [282, 195] width 437 height 487
drag, startPoint x: 288, startPoint y: 136, endPoint x: 206, endPoint y: 139, distance: 82.2
click at [214, 141] on p "At SkillUp MENA, we don’t just deliver training – we build learning ecosystems …" at bounding box center [310, 145] width 328 height 27
click at [180, 128] on b "Ready to transform your team’s learning journey?" at bounding box center [260, 123] width 229 height 13
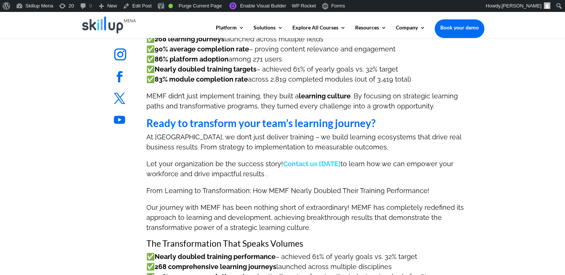
click at [178, 127] on b "Ready to transform your team’s learning journey?" at bounding box center [260, 123] width 229 height 13
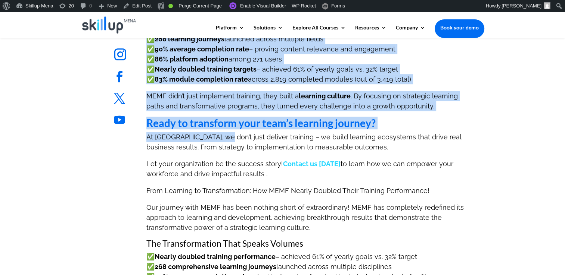
drag, startPoint x: 149, startPoint y: 124, endPoint x: 224, endPoint y: 138, distance: 76.7
click at [224, 138] on div "Follow Follow Follow Follow Follow Follow Follow Follow From learning to transf…" at bounding box center [282, 195] width 437 height 487
click at [224, 141] on p "At SkillUp MENA, we don’t just deliver training – we build learning ecosystems …" at bounding box center [310, 145] width 328 height 27
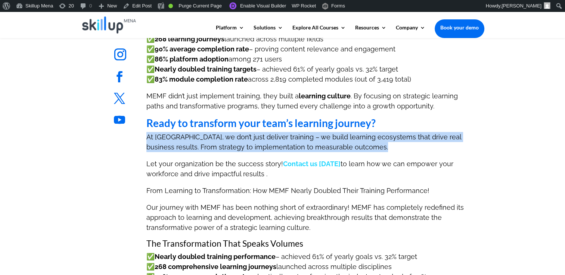
click at [224, 141] on p "At SkillUp MENA, we don’t just deliver training – we build learning ecosystems …" at bounding box center [310, 145] width 328 height 27
click at [460, 141] on p "At SkillUp MENA, we don’t just deliver training – we build learning ecosystems …" at bounding box center [310, 145] width 328 height 27
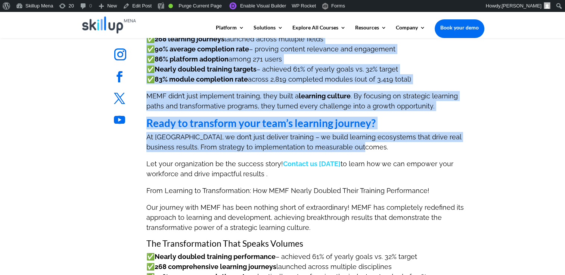
drag, startPoint x: 349, startPoint y: 147, endPoint x: 166, endPoint y: 123, distance: 184.8
click at [166, 123] on div "Follow Follow Follow Follow Follow Follow Follow Follow From learning to transf…" at bounding box center [282, 195] width 437 height 487
click at [166, 123] on ul "Follow" at bounding box center [140, 121] width 65 height 25
click at [148, 116] on ul "Follow" at bounding box center [140, 121] width 65 height 25
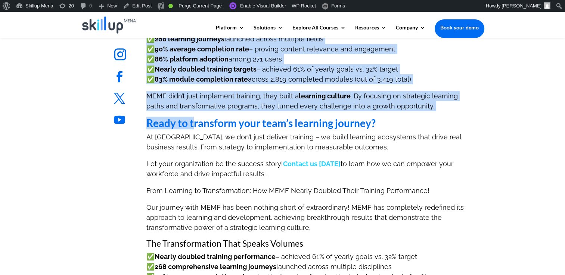
drag, startPoint x: 144, startPoint y: 119, endPoint x: 196, endPoint y: 132, distance: 53.9
click at [196, 132] on div "Follow Follow Follow Follow Follow Follow Follow Follow From learning to transf…" at bounding box center [282, 195] width 437 height 487
drag, startPoint x: 196, startPoint y: 132, endPoint x: 155, endPoint y: 120, distance: 42.8
click at [144, 124] on ul "Follow" at bounding box center [140, 121] width 65 height 25
drag, startPoint x: 159, startPoint y: 118, endPoint x: 367, endPoint y: 122, distance: 208.7
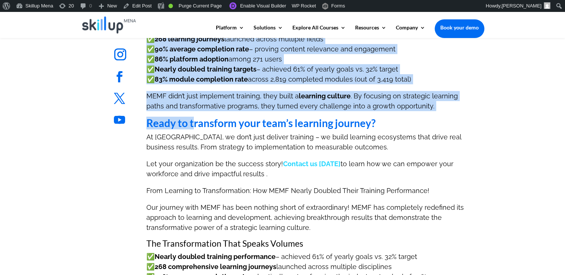
click at [159, 118] on ul "Follow" at bounding box center [140, 121] width 65 height 25
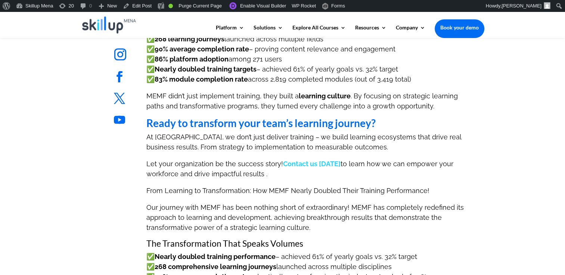
click at [434, 122] on h2 "Ready to transform your team’s learning journey?" at bounding box center [310, 125] width 328 height 14
click at [411, 120] on h2 "Ready to transform your team’s learning journey?" at bounding box center [310, 125] width 328 height 14
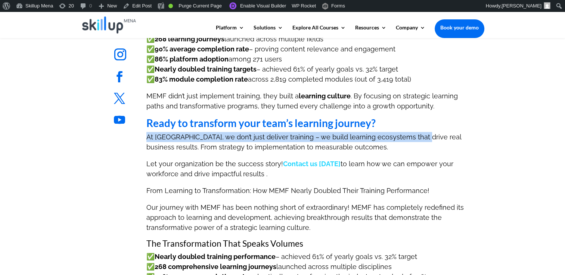
drag, startPoint x: 411, startPoint y: 120, endPoint x: 414, endPoint y: 137, distance: 17.1
click at [414, 137] on div "From learning to transformation. Our journey with MEMF so far has been nothing …" at bounding box center [310, 192] width 328 height 479
drag, startPoint x: 414, startPoint y: 137, endPoint x: 379, endPoint y: 121, distance: 38.4
click at [375, 121] on b "Ready to transform your team’s learning journey?" at bounding box center [260, 123] width 229 height 13
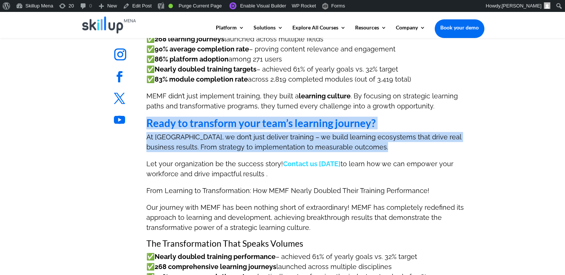
drag, startPoint x: 379, startPoint y: 121, endPoint x: 390, endPoint y: 146, distance: 27.4
click at [390, 146] on div "From learning to transformation. Our journey with MEMF so far has been nothing …" at bounding box center [310, 192] width 328 height 479
copy div "Ready to transform your team’s learning journey? At SkillUp MENA, we don’t just…"
click at [291, 151] on p "At SkillUp MENA, we don’t just deliver training – we build learning ecosystems …" at bounding box center [310, 145] width 328 height 27
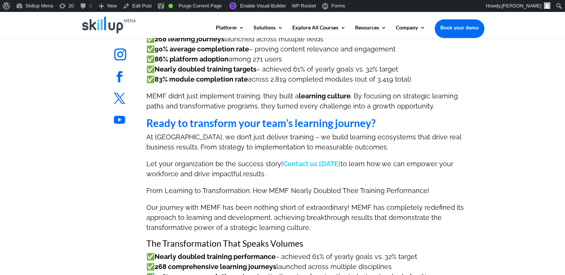
click at [309, 81] on span "across 2,819 completed modules (out of 3,419 total)" at bounding box center [329, 79] width 163 height 8
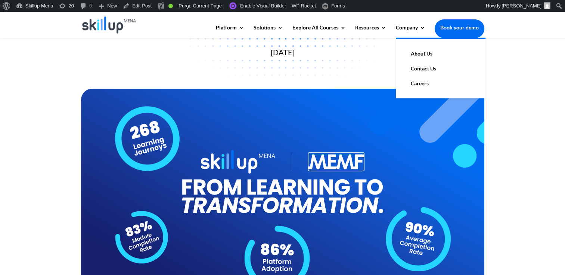
scroll to position [0, 0]
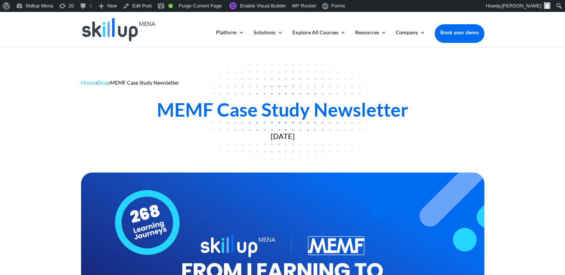
click at [218, 105] on div "MEMF Case Study Newsletter" at bounding box center [282, 110] width 403 height 22
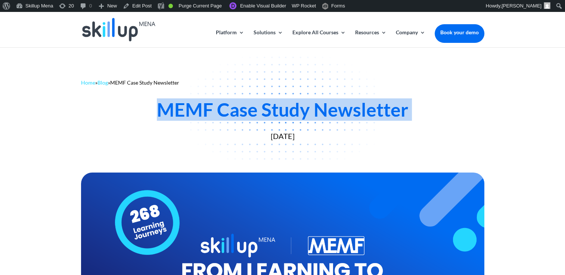
click at [218, 105] on div "MEMF Case Study Newsletter" at bounding box center [282, 110] width 403 height 22
drag, startPoint x: 218, startPoint y: 105, endPoint x: 293, endPoint y: 118, distance: 76.2
click at [293, 118] on div "MEMF Case Study Newsletter" at bounding box center [282, 110] width 403 height 22
click at [533, 113] on div "Home » Blog » MEMF Case Study Newsletter MEMF Case Study Newsletter August 11, …" at bounding box center [282, 108] width 565 height 123
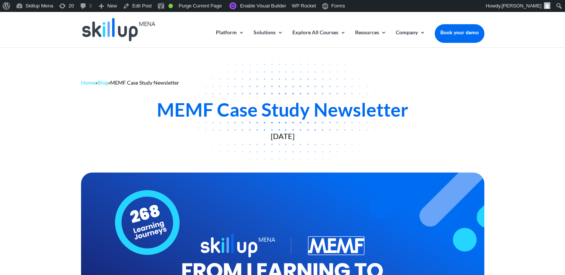
scroll to position [37, 0]
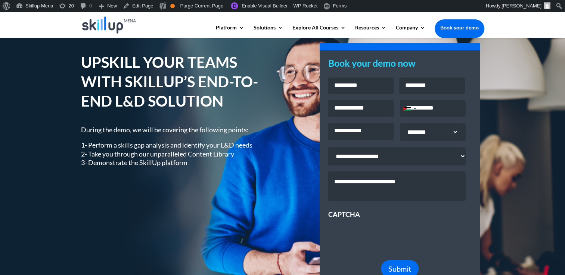
scroll to position [37, 0]
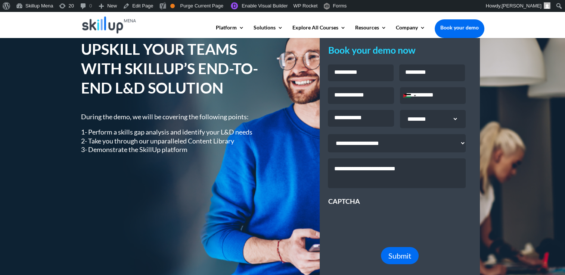
click at [156, 80] on h1 "UPSKILL YOUR TEAMS WITH SKILLUP’S END-TO-END L&D SOLUTION" at bounding box center [176, 71] width 190 height 62
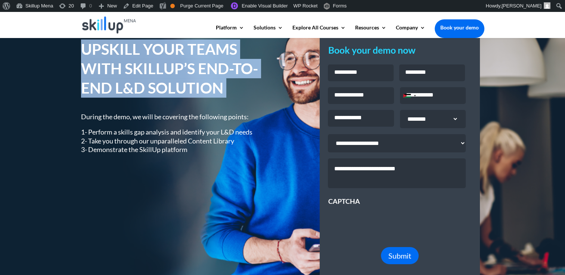
click at [156, 80] on h1 "UPSKILL YOUR TEAMS WITH SKILLUP’S END-TO-END L&D SOLUTION" at bounding box center [176, 71] width 190 height 62
copy div "UPSKILL YOUR TEAMS WITH SKILLUP’S END-TO-END L&D SOLUTION"
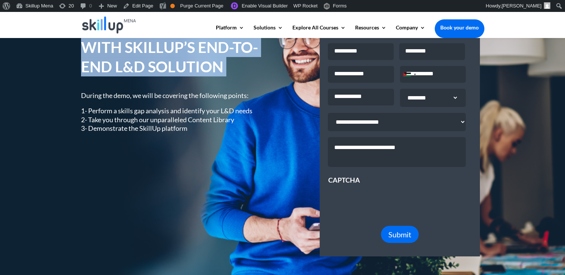
scroll to position [75, 0]
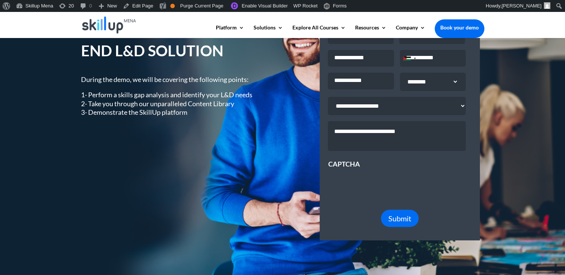
click at [130, 77] on div "During the demo, we will be covering the following points: 1- Perform a skills …" at bounding box center [176, 96] width 190 height 42
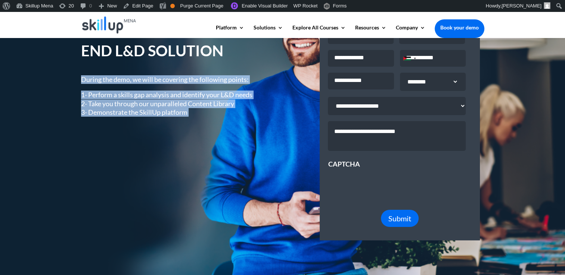
drag, startPoint x: 130, startPoint y: 77, endPoint x: 141, endPoint y: 111, distance: 35.6
click at [141, 111] on div "During the demo, we will be covering the following points: 1- Perform a skills …" at bounding box center [176, 96] width 190 height 42
copy div "During the demo, we will be covering the following points: 1- Perform a skills …"
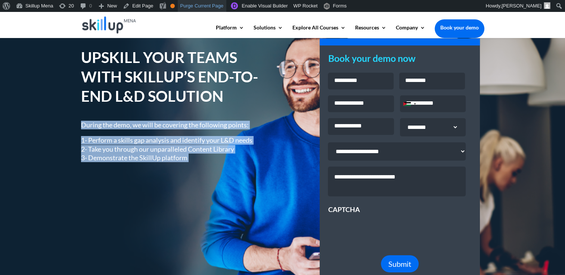
scroll to position [0, 0]
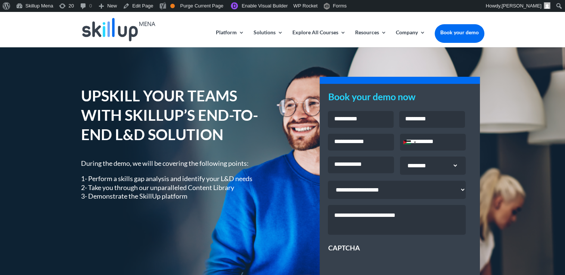
click at [523, 105] on div "UPSKILL YOUR TEAMS WITH SKILLUP’S END-TO-END L&D SOLUTION During the demo, we w…" at bounding box center [282, 205] width 565 height 316
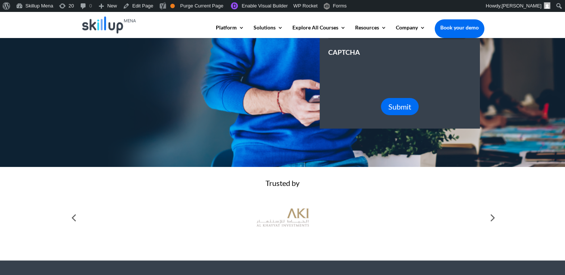
click at [248, 125] on div "UPSKILL YOUR TEAMS WITH SKILLUP’S END-TO-END L&D SOLUTION During the demo, we w…" at bounding box center [282, 8] width 403 height 259
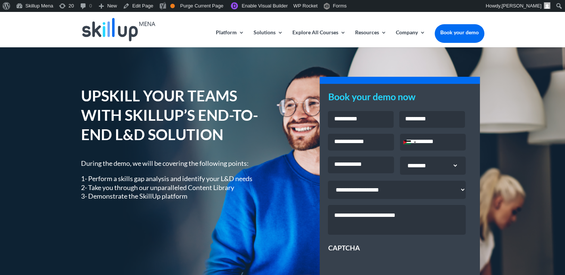
click at [200, 113] on h1 "UPSKILL YOUR TEAMS WITH SKILLUP’S END-TO-END L&D SOLUTION" at bounding box center [176, 117] width 190 height 62
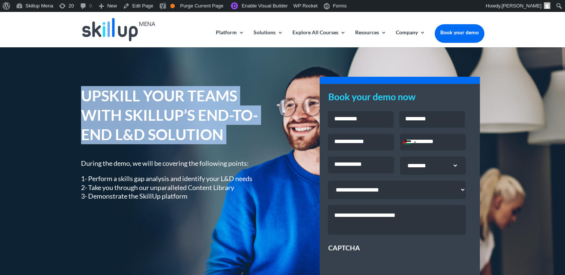
click at [200, 113] on h1 "UPSKILL YOUR TEAMS WITH SKILLUP’S END-TO-END L&D SOLUTION" at bounding box center [176, 117] width 190 height 62
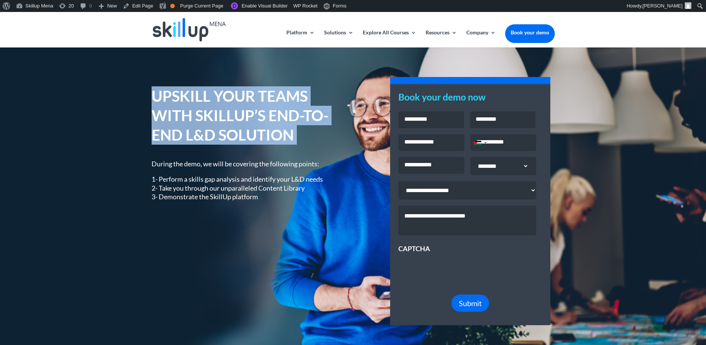
scroll to position [47, 0]
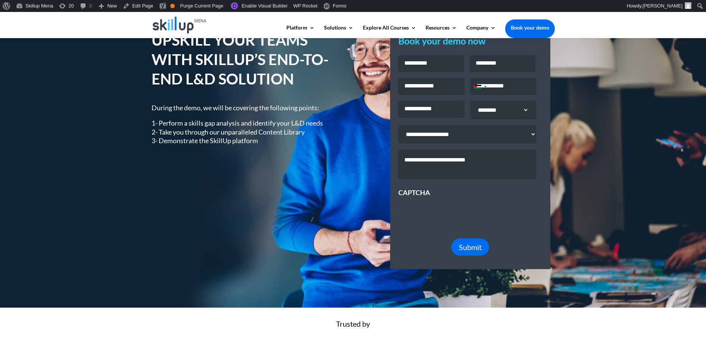
click at [293, 177] on div "UPSKILL YOUR TEAMS WITH SKILLUP’S END-TO-END L&D SOLUTION During the demo, we w…" at bounding box center [353, 148] width 403 height 259
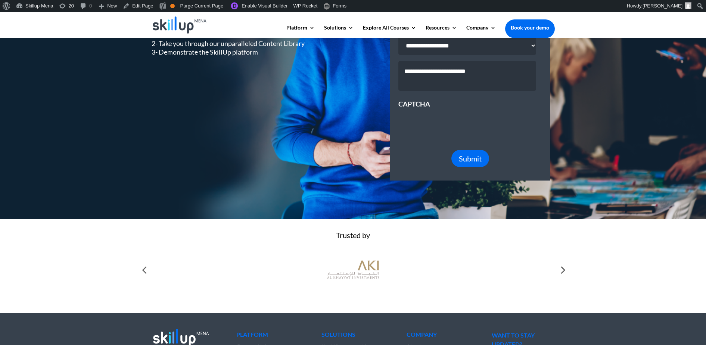
scroll to position [0, 0]
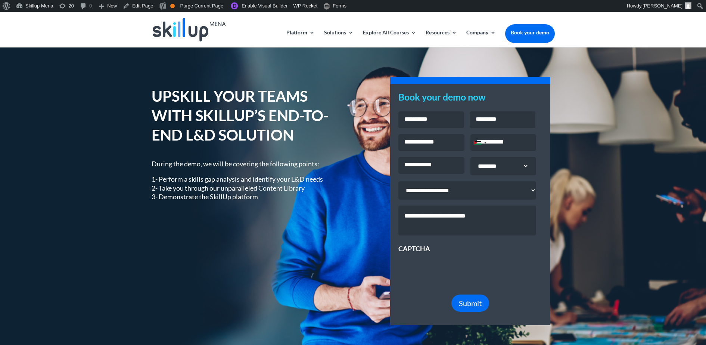
click at [306, 181] on p "1- Perform a skills gap analysis and identify your L&D needs 2- Take you throug…" at bounding box center [247, 188] width 190 height 26
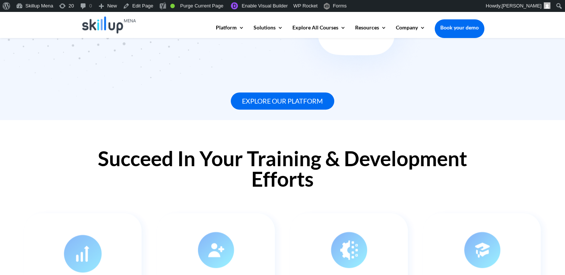
scroll to position [672, 0]
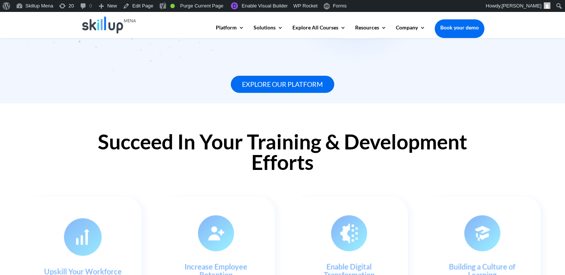
click at [131, 144] on h2 "Succeed In Your Training & Development Efforts" at bounding box center [282, 154] width 403 height 45
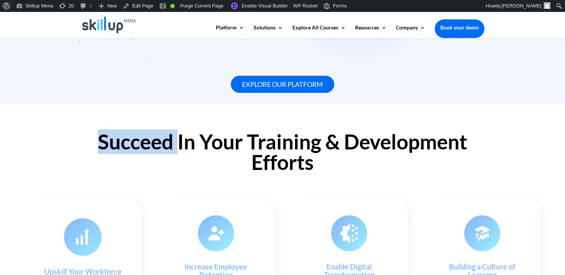
click at [131, 144] on h2 "Succeed In Your Training & Development Efforts" at bounding box center [282, 154] width 403 height 45
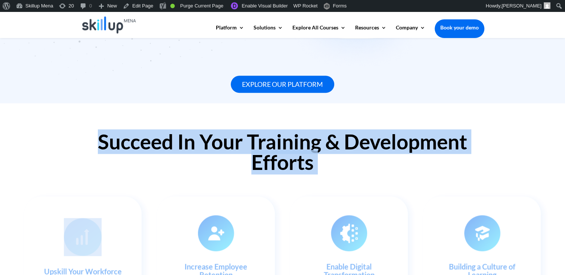
click at [131, 144] on h2 "Succeed In Your Training & Development Efforts" at bounding box center [282, 154] width 403 height 45
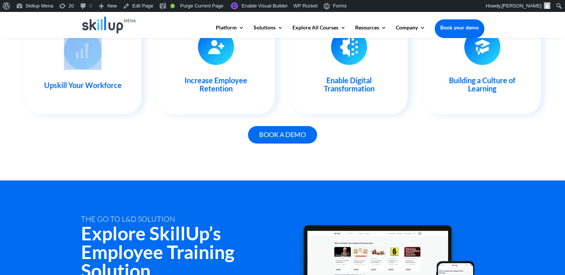
scroll to position [784, 0]
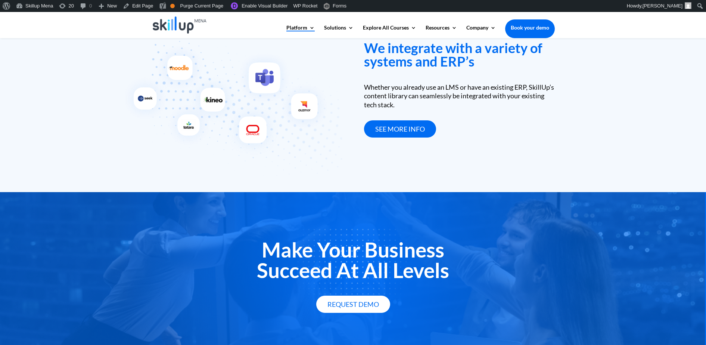
scroll to position [970, 0]
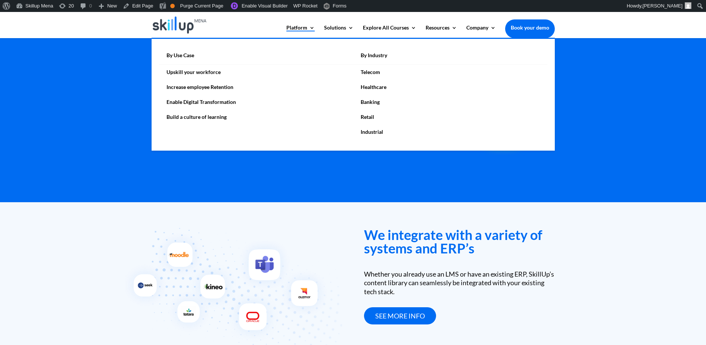
drag, startPoint x: 202, startPoint y: 85, endPoint x: 292, endPoint y: 25, distance: 108.4
click at [292, 25] on link "Platform" at bounding box center [300, 31] width 28 height 13
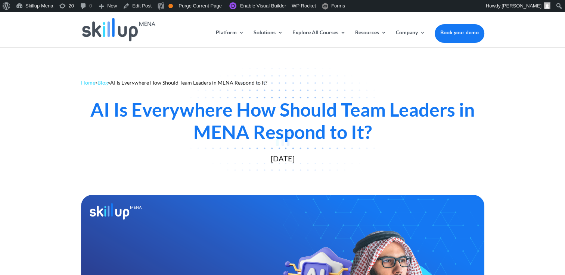
click at [188, 111] on div at bounding box center [282, 137] width 565 height 275
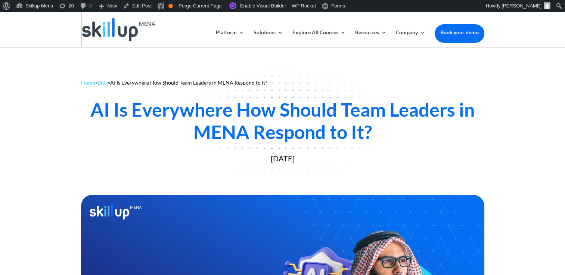
click at [188, 111] on div at bounding box center [282, 137] width 565 height 275
drag, startPoint x: 187, startPoint y: 112, endPoint x: 377, endPoint y: 138, distance: 192.1
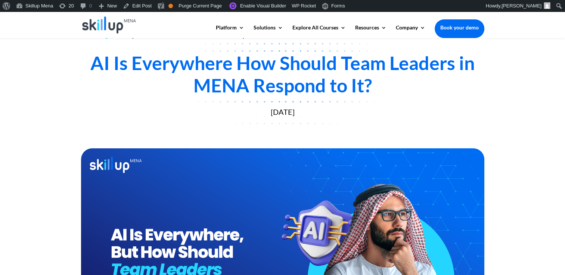
click at [233, 84] on div "AI Is Everywhere How Should Team Leaders in MENA Respond to It?" at bounding box center [282, 74] width 403 height 45
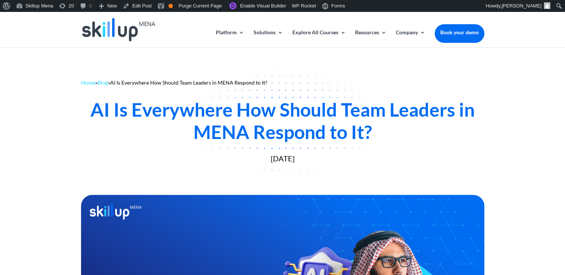
click at [162, 116] on div "AI Is Everywhere How Should Team Leaders in MENA Respond to It?" at bounding box center [282, 121] width 403 height 45
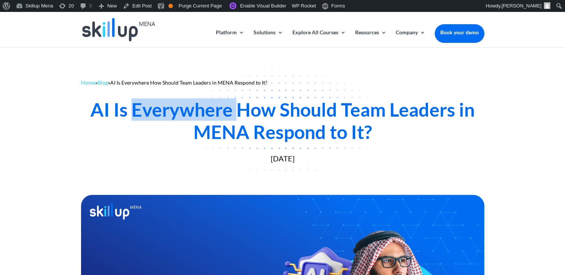
click at [163, 116] on div "AI Is Everywhere How Should Team Leaders in MENA Respond to It?" at bounding box center [282, 121] width 403 height 45
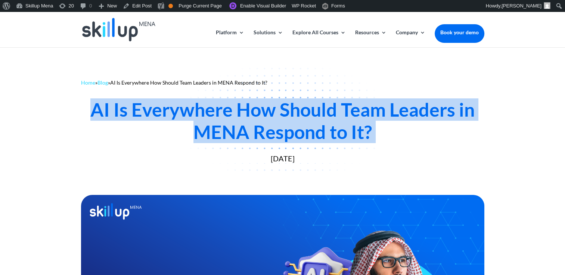
click at [163, 116] on div "AI Is Everywhere How Should Team Leaders in MENA Respond to It?" at bounding box center [282, 121] width 403 height 45
copy div "AI Is Everywhere How Should Team Leaders in MENA Respond to It?"
drag, startPoint x: 163, startPoint y: 116, endPoint x: 196, endPoint y: 127, distance: 34.5
click at [196, 127] on div "AI Is Everywhere How Should Team Leaders in MENA Respond to It?" at bounding box center [282, 121] width 403 height 45
click at [190, 115] on div "AI Is Everywhere How Should Team Leaders in MENA Respond to It?" at bounding box center [282, 121] width 403 height 45
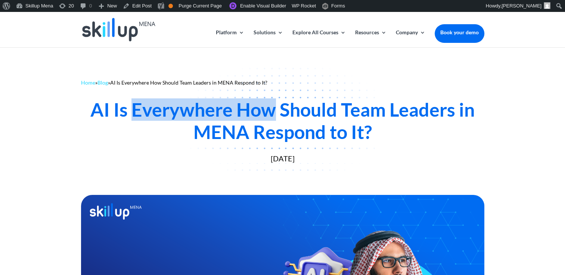
drag, startPoint x: 190, startPoint y: 115, endPoint x: 256, endPoint y: 115, distance: 66.8
click at [256, 115] on div "AI Is Everywhere How Should Team Leaders in MENA Respond to It?" at bounding box center [282, 121] width 403 height 45
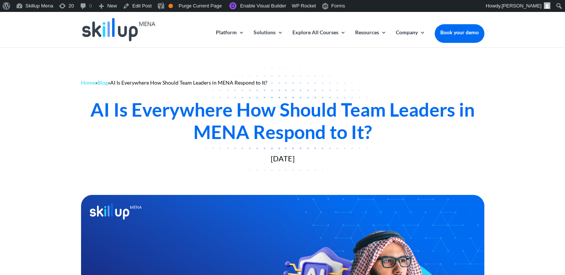
drag, startPoint x: 256, startPoint y: 115, endPoint x: 290, endPoint y: 120, distance: 33.6
click at [290, 120] on div "AI Is Everywhere How Should Team Leaders in MENA Respond to It?" at bounding box center [282, 121] width 403 height 45
click at [269, 115] on div "AI Is Everywhere How Should Team Leaders in MENA Respond to It?" at bounding box center [282, 121] width 403 height 45
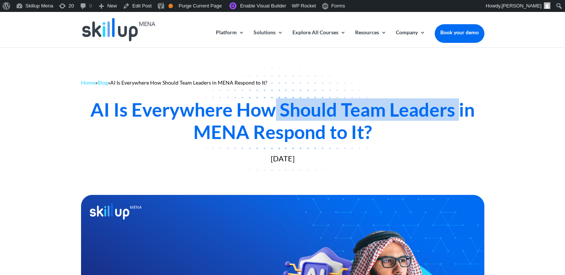
drag, startPoint x: 269, startPoint y: 115, endPoint x: 411, endPoint y: 117, distance: 141.5
click at [411, 117] on div "AI Is Everywhere How Should Team Leaders in MENA Respond to It?" at bounding box center [282, 121] width 403 height 45
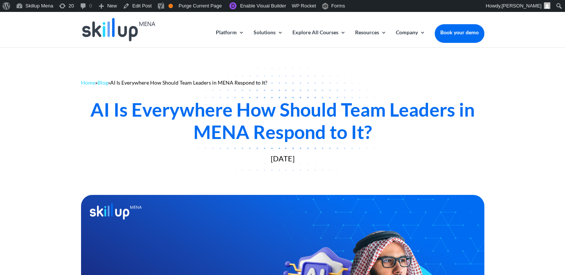
drag, startPoint x: 411, startPoint y: 117, endPoint x: 259, endPoint y: 105, distance: 152.0
click at [259, 105] on div "AI Is Everywhere How Should Team Leaders in MENA Respond to It?" at bounding box center [282, 121] width 403 height 45
click at [256, 111] on div "AI Is Everywhere How Should Team Leaders in MENA Respond to It?" at bounding box center [282, 121] width 403 height 45
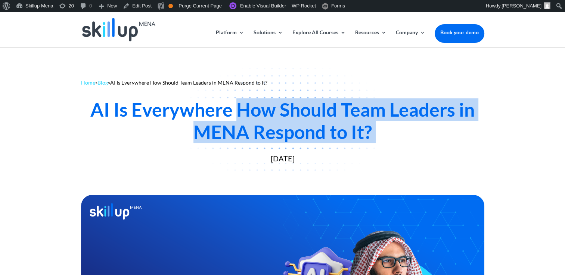
drag, startPoint x: 256, startPoint y: 111, endPoint x: 426, endPoint y: 125, distance: 170.7
click at [426, 125] on div "AI Is Everywhere How Should Team Leaders in MENA Respond to It?" at bounding box center [282, 121] width 403 height 45
copy div "How Should Team Leaders in MENA Respond to It?"
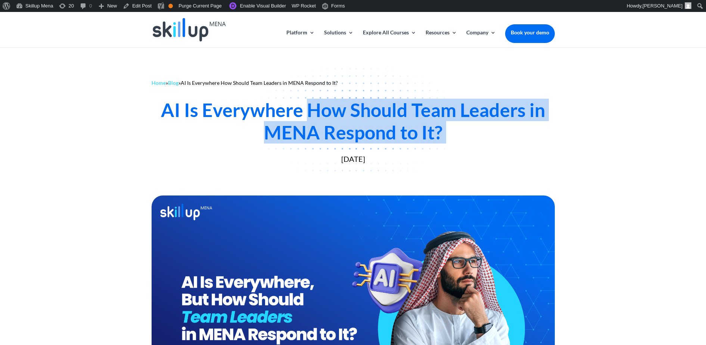
click at [370, 109] on div "AI Is Everywhere How Should Team Leaders in MENA Respond to It?" at bounding box center [353, 121] width 403 height 45
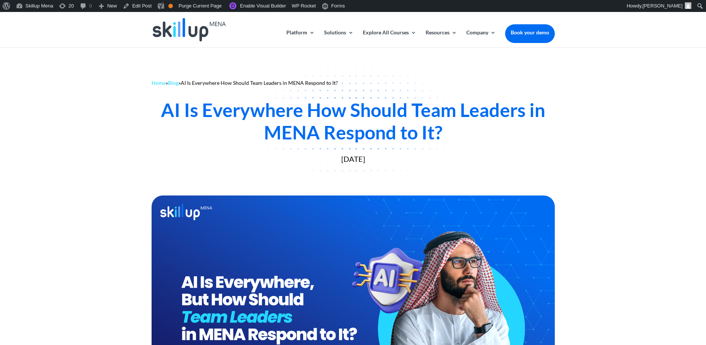
click at [562, 161] on div "Home » Blog » AI Is Everywhere How Should Team Leaders in MENA Respond to It? A…" at bounding box center [353, 119] width 706 height 145
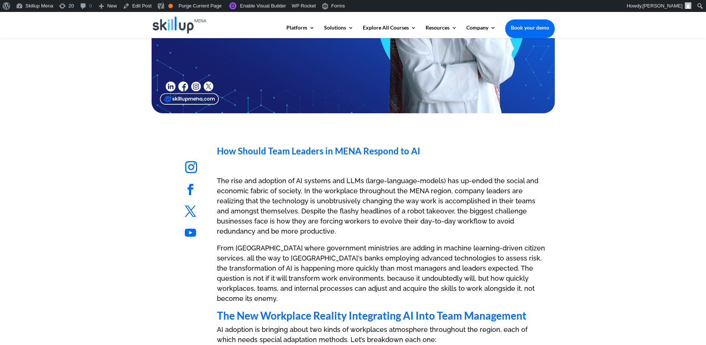
scroll to position [373, 0]
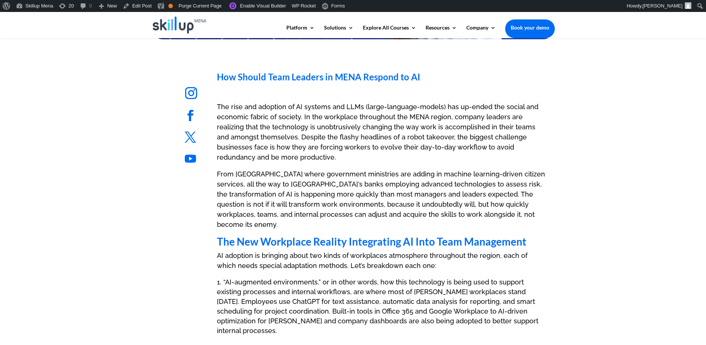
click at [253, 79] on span "How Should Team Leaders in MENA Respond to AI" at bounding box center [318, 76] width 203 height 11
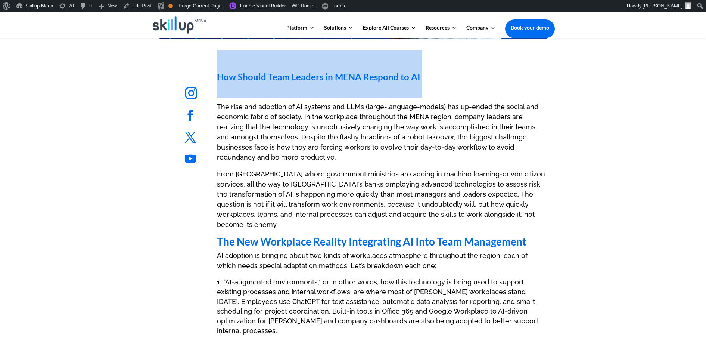
click at [253, 79] on span "How Should Team Leaders in MENA Respond to AI" at bounding box center [318, 76] width 203 height 11
copy div "How Should Team Leaders in MENA Respond to AI"
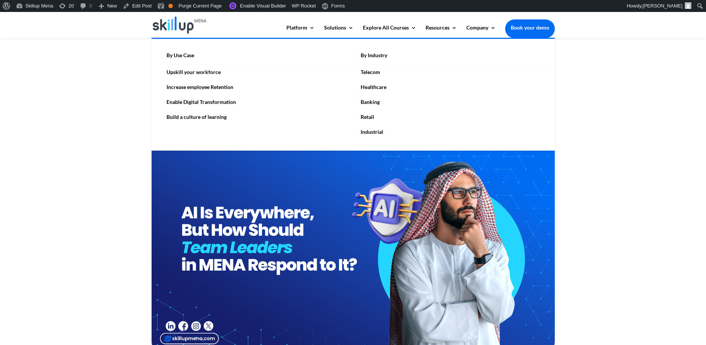
scroll to position [47, 0]
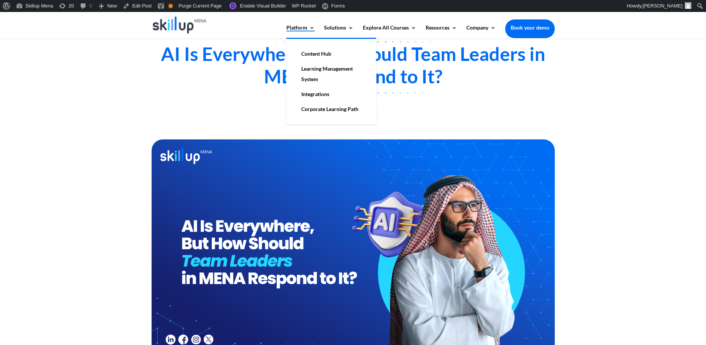
drag, startPoint x: 188, startPoint y: 114, endPoint x: 308, endPoint y: 32, distance: 145.5
click at [308, 32] on link "Platform" at bounding box center [300, 31] width 28 height 13
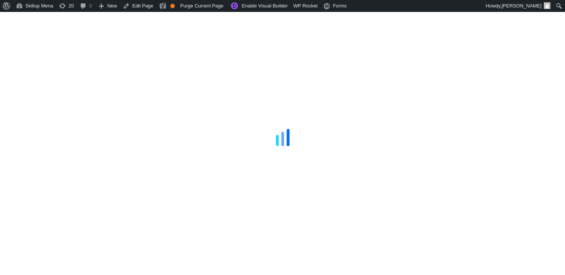
click at [507, 38] on div at bounding box center [282, 137] width 565 height 275
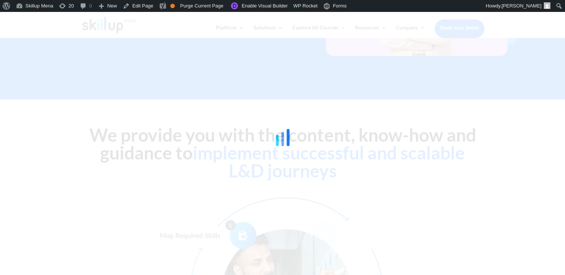
scroll to position [187, 0]
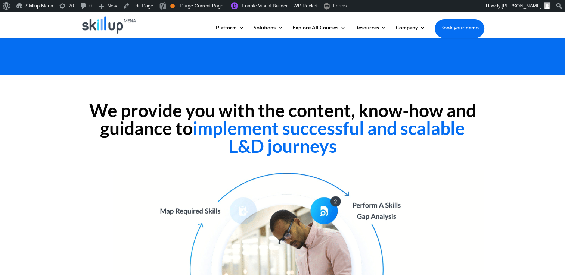
click at [486, 169] on div "We provide you with the content, know-how and guidance to implement successful …" at bounding box center [282, 255] width 565 height 361
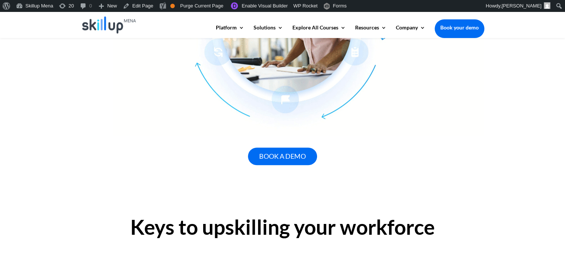
scroll to position [411, 0]
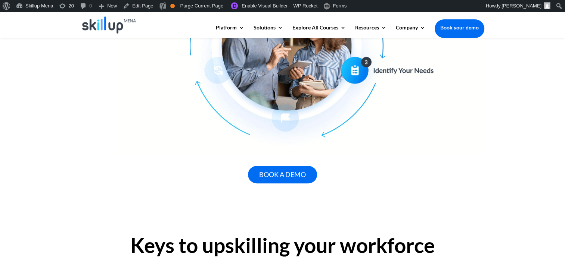
drag, startPoint x: 542, startPoint y: 88, endPoint x: 384, endPoint y: 2, distance: 179.2
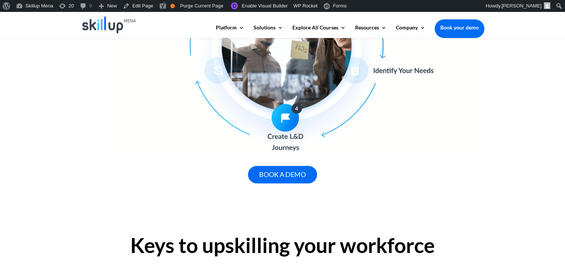
click at [542, 88] on div "We provide you with the content, know-how and guidance to implement successful …" at bounding box center [282, 31] width 565 height 361
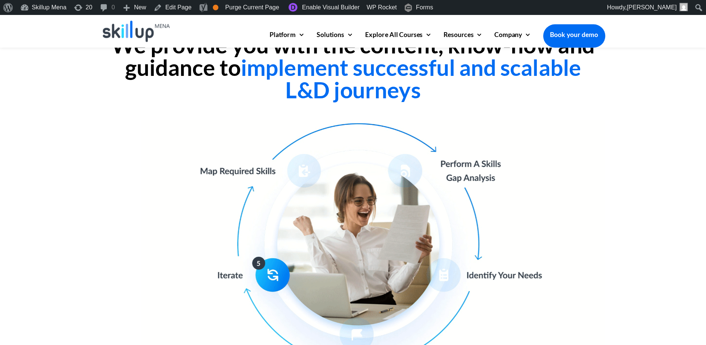
scroll to position [299, 0]
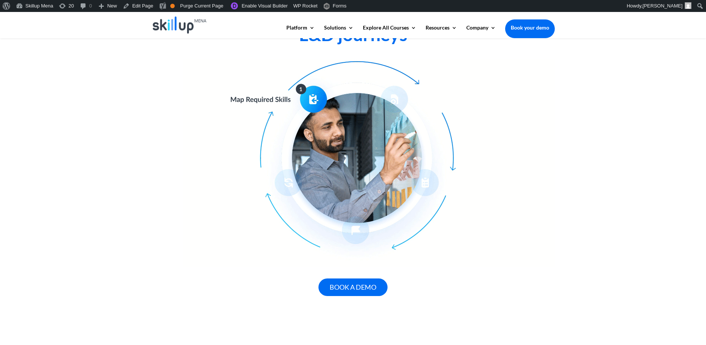
drag, startPoint x: 571, startPoint y: 144, endPoint x: 510, endPoint y: 24, distance: 135.5
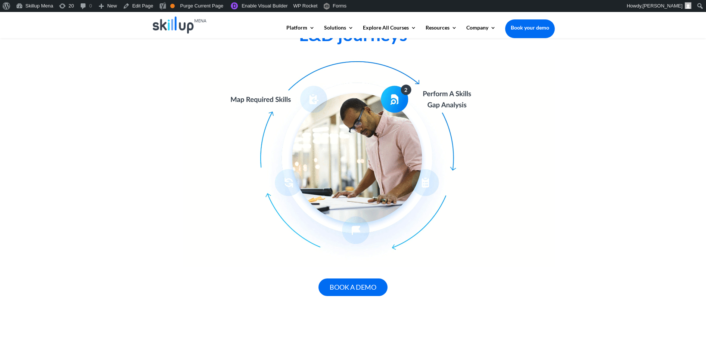
click at [564, 144] on div "We provide you with the content, know-how and guidance to implement successful …" at bounding box center [353, 143] width 706 height 361
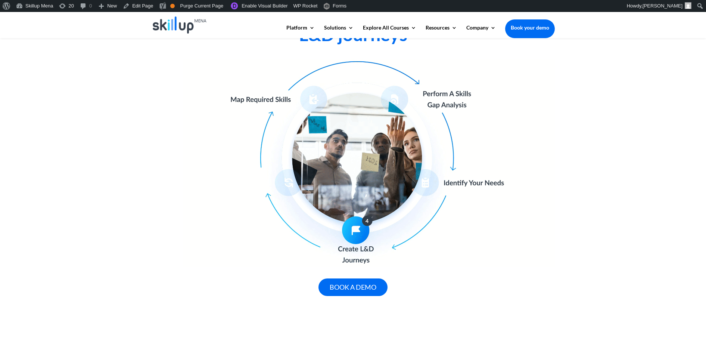
drag, startPoint x: 655, startPoint y: 75, endPoint x: 592, endPoint y: 21, distance: 83.6
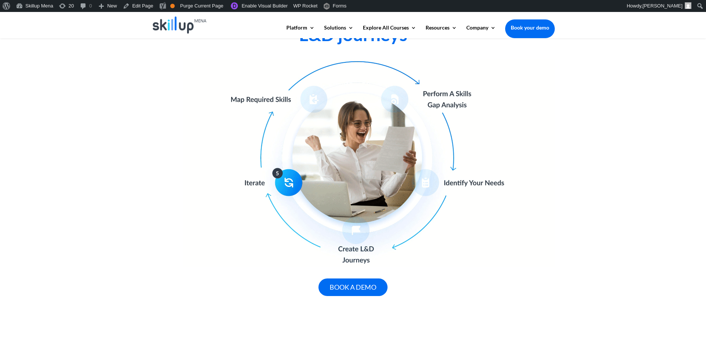
click at [564, 72] on div "We provide you with the content, know-how and guidance to implement successful …" at bounding box center [353, 143] width 706 height 361
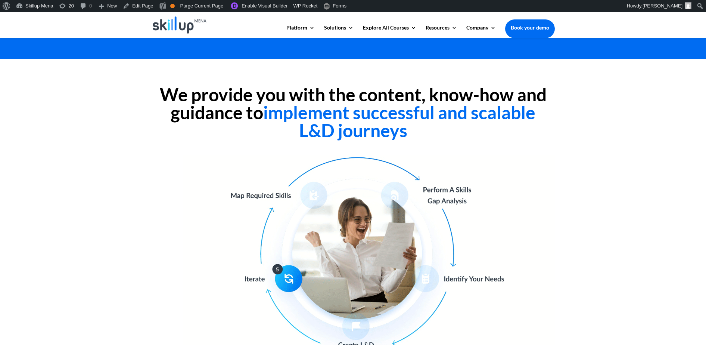
scroll to position [159, 0]
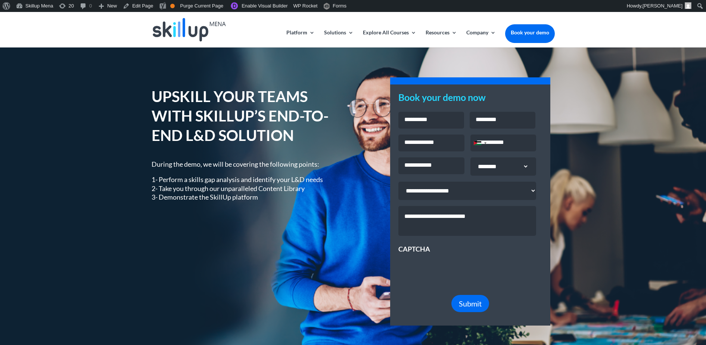
drag, startPoint x: 657, startPoint y: 75, endPoint x: 590, endPoint y: 6, distance: 96.1
click at [654, 72] on div "UPSKILL YOUR TEAMS WITH SKILLUP’S END-TO-END L&D SOLUTION During the demo, we w…" at bounding box center [353, 205] width 706 height 316
click at [422, 94] on h3 "Book your demo now" at bounding box center [470, 98] width 144 height 13
drag, startPoint x: 422, startPoint y: 94, endPoint x: 429, endPoint y: 88, distance: 9.0
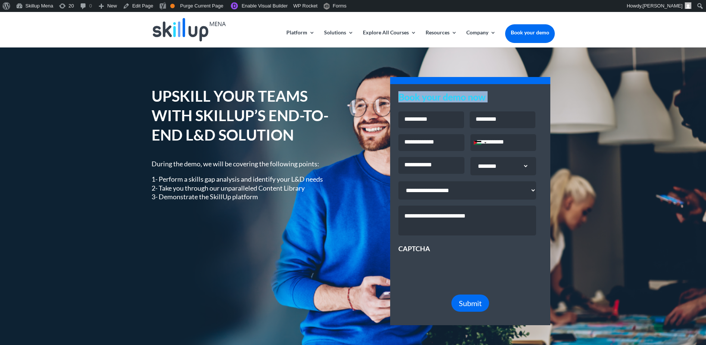
click at [429, 88] on div "Book your demo now Name * First Last Email * Phone * Jordan +962 Afghanistan +9…" at bounding box center [470, 201] width 160 height 248
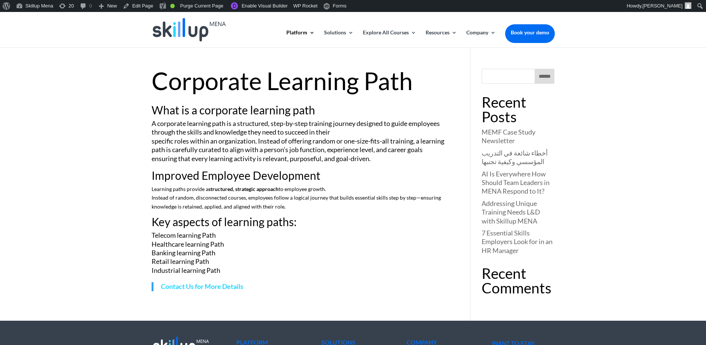
click at [208, 77] on h1 "Corporate Learning Path" at bounding box center [300, 83] width 297 height 28
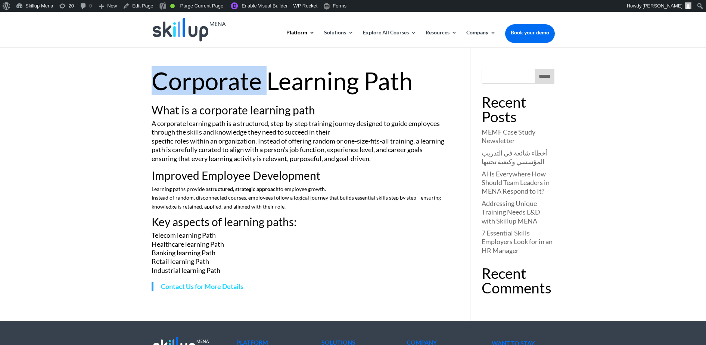
click at [208, 77] on h1 "Corporate Learning Path" at bounding box center [300, 83] width 297 height 28
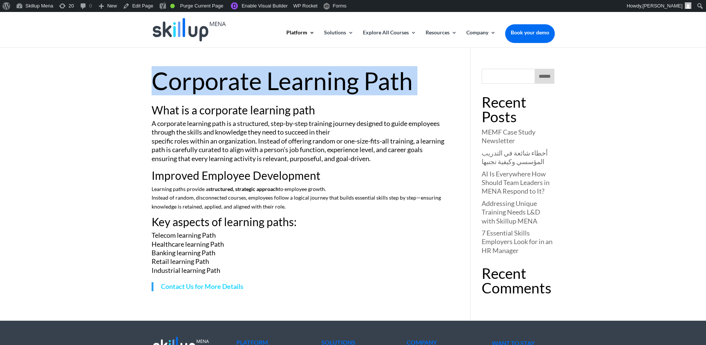
click at [208, 77] on h1 "Corporate Learning Path" at bounding box center [300, 83] width 297 height 28
copy article "Corporate Learning Path"
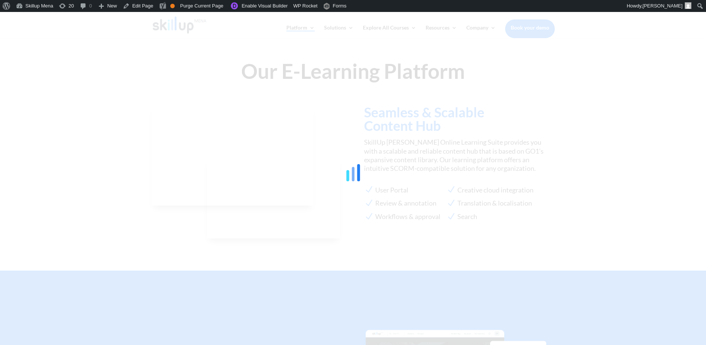
scroll to position [680, 0]
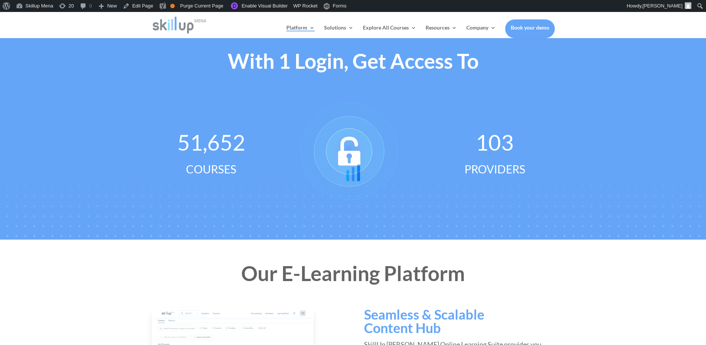
scroll to position [446, 0]
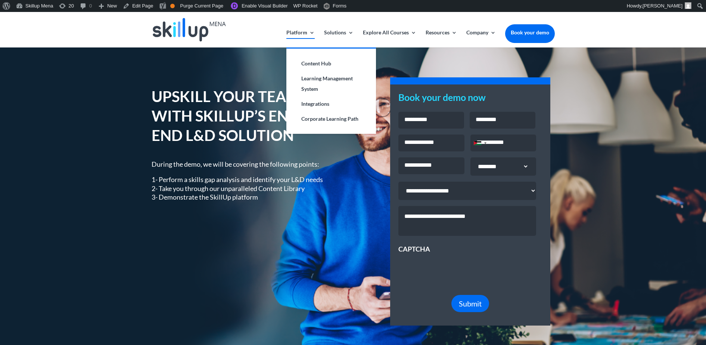
click at [300, 32] on link "Platform" at bounding box center [300, 39] width 28 height 18
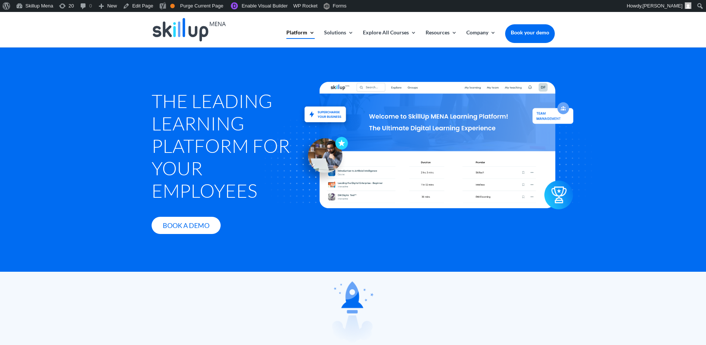
click at [631, 169] on div at bounding box center [438, 145] width 410 height 237
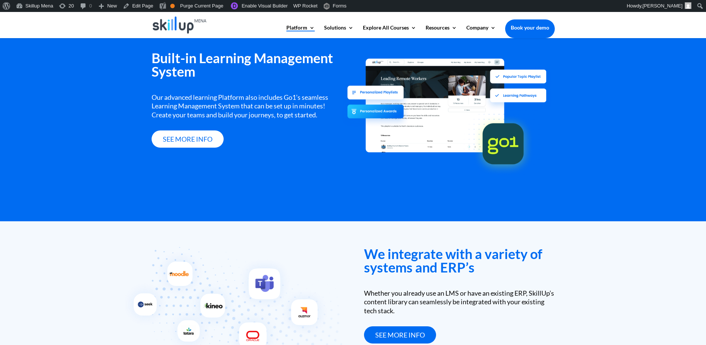
scroll to position [933, 0]
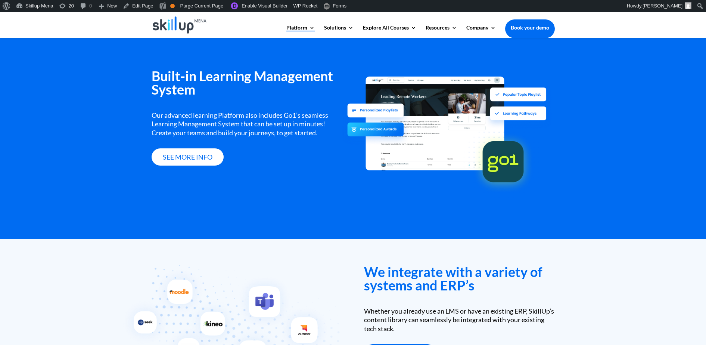
drag, startPoint x: 484, startPoint y: 0, endPoint x: 555, endPoint y: 22, distance: 73.9
click at [540, 71] on div at bounding box center [459, 136] width 190 height 134
drag, startPoint x: 679, startPoint y: 81, endPoint x: 636, endPoint y: 1, distance: 91.5
click at [675, 75] on div "Built-in Learning Management System Our advanced learning Platform also include…" at bounding box center [353, 128] width 706 height 222
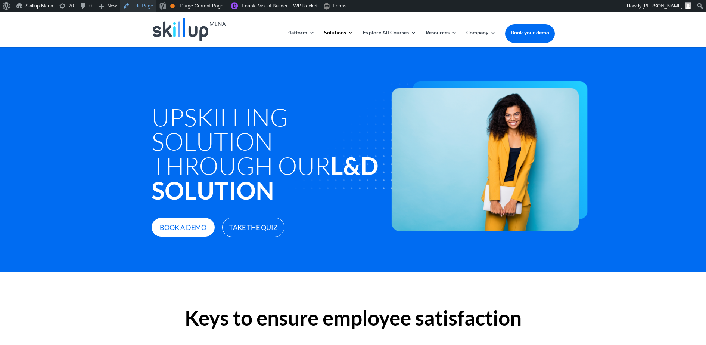
drag, startPoint x: 147, startPoint y: 7, endPoint x: 147, endPoint y: 13, distance: 6.0
click at [147, 7] on link "Edit Page" at bounding box center [138, 6] width 36 height 12
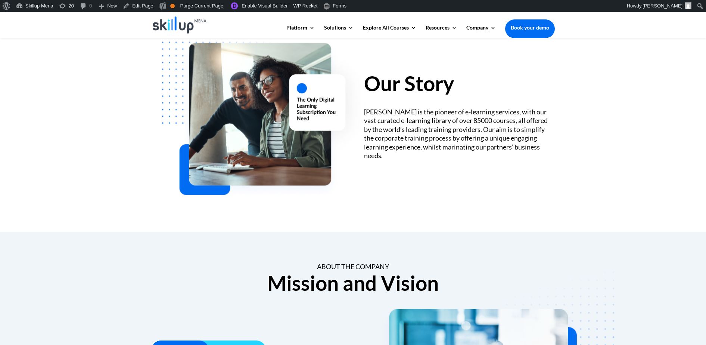
scroll to position [233, 0]
click at [403, 113] on div "[PERSON_NAME] is the pioneer of e-learning services, with our vast curated e-le…" at bounding box center [459, 134] width 190 height 52
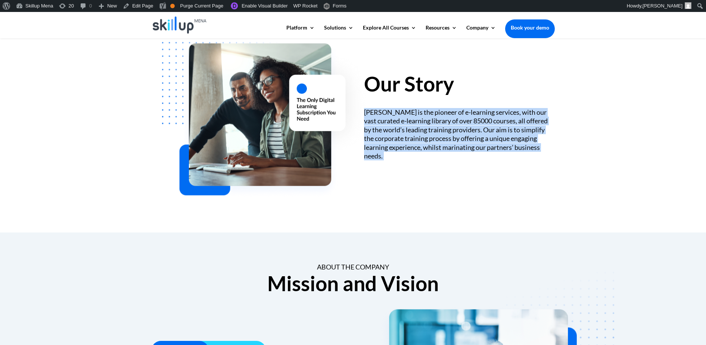
click at [403, 113] on div "[PERSON_NAME] is the pioneer of e-learning services, with our vast curated e-le…" at bounding box center [459, 134] width 190 height 52
copy div "[PERSON_NAME] is the pioneer of e-learning services, with our vast curated e-le…"
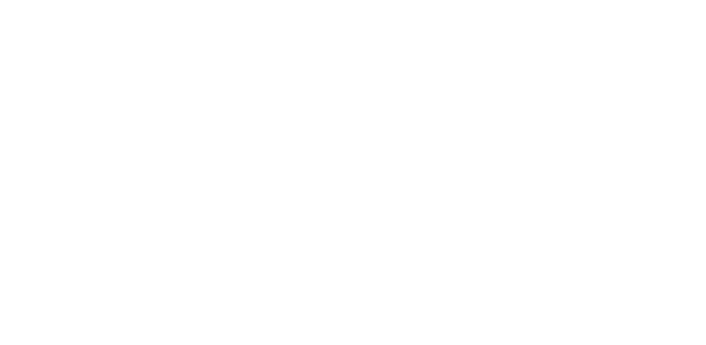
scroll to position [233, 0]
